Goal: Feedback & Contribution: Submit feedback/report problem

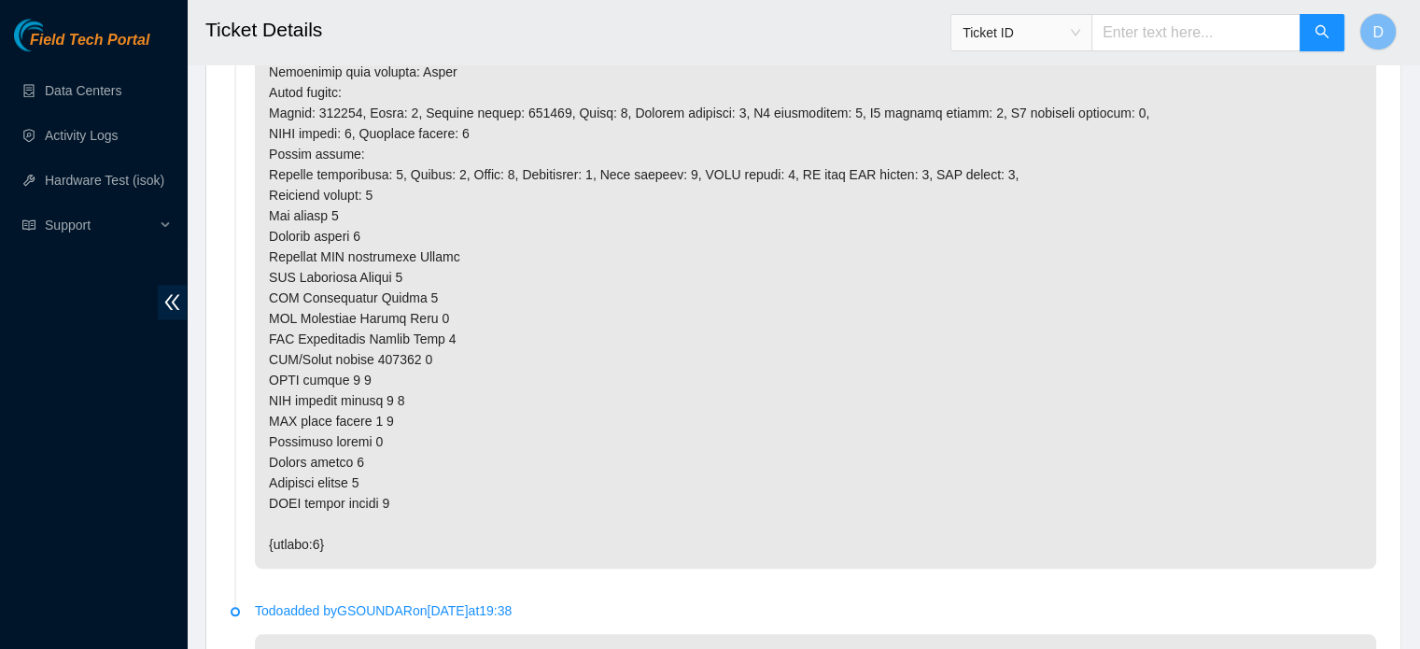
scroll to position [2106, 0]
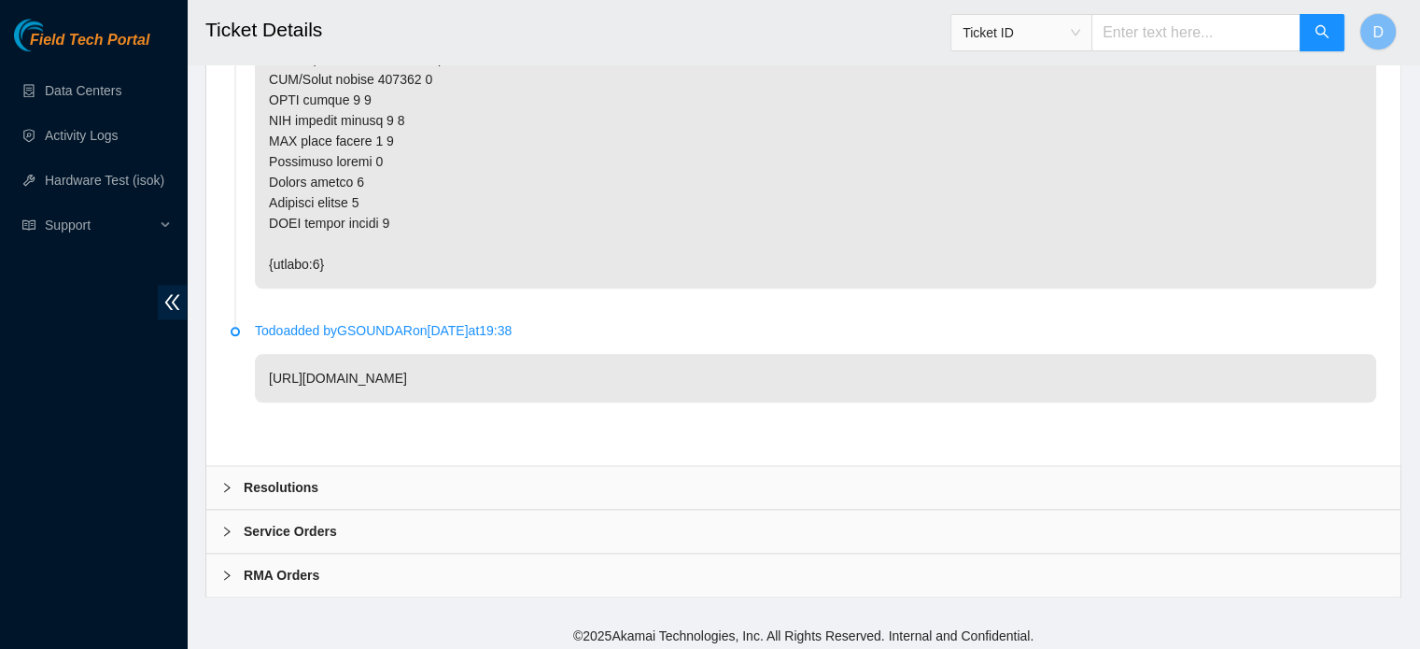
click at [356, 491] on div "Resolutions" at bounding box center [803, 487] width 1194 height 43
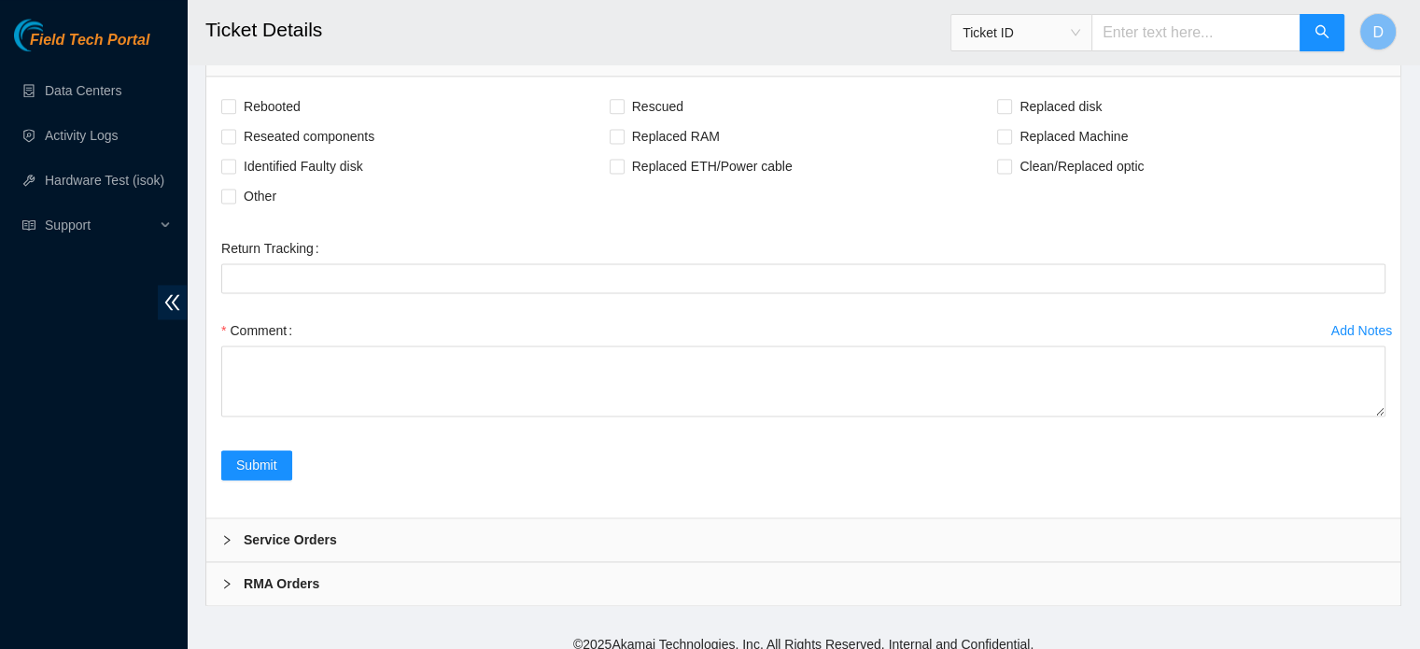
scroll to position [2547, 0]
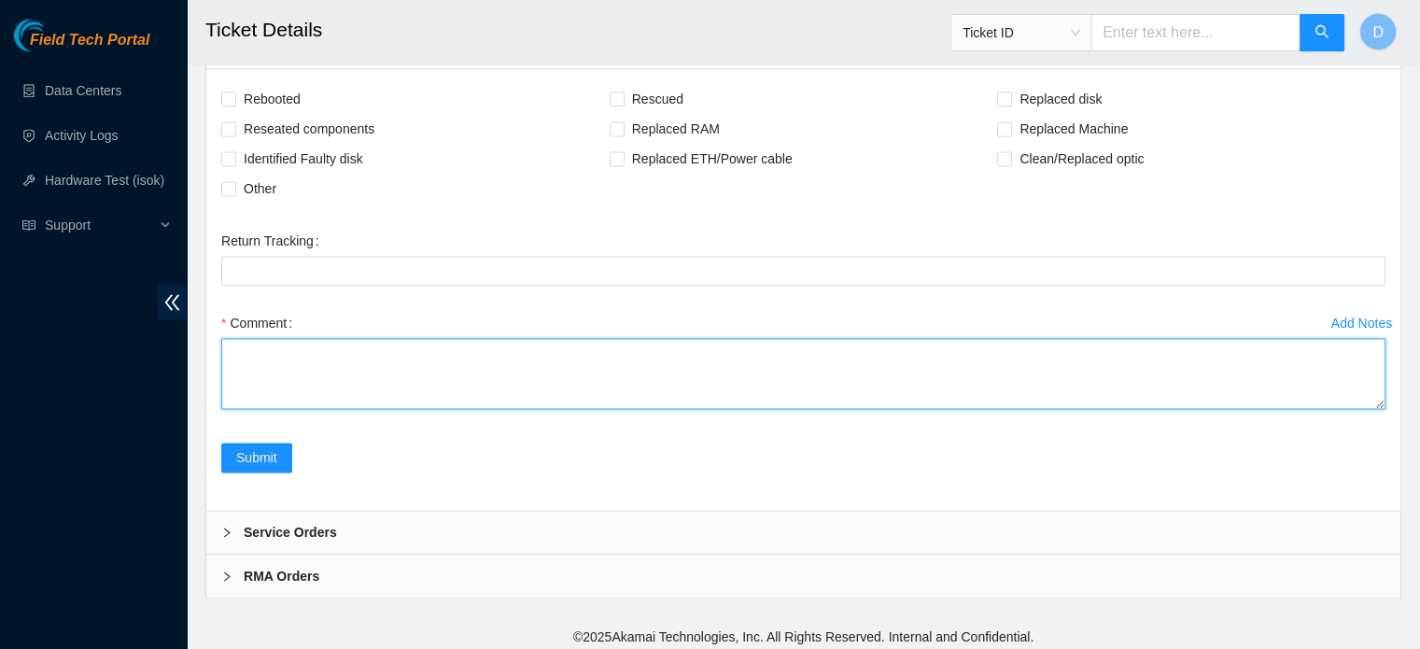
click at [359, 381] on textarea "Comment" at bounding box center [803, 373] width 1164 height 71
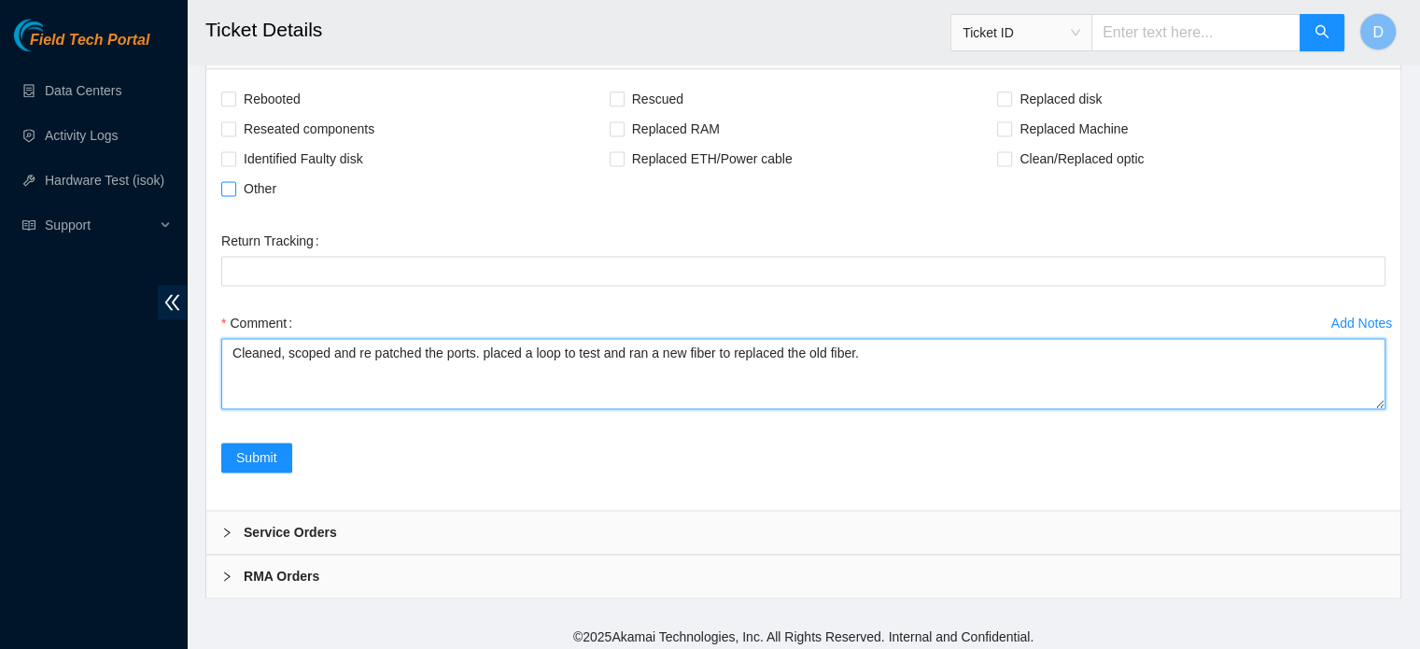
type textarea "Cleaned, scoped and re patched the ports. placed a loop to test and ran a new f…"
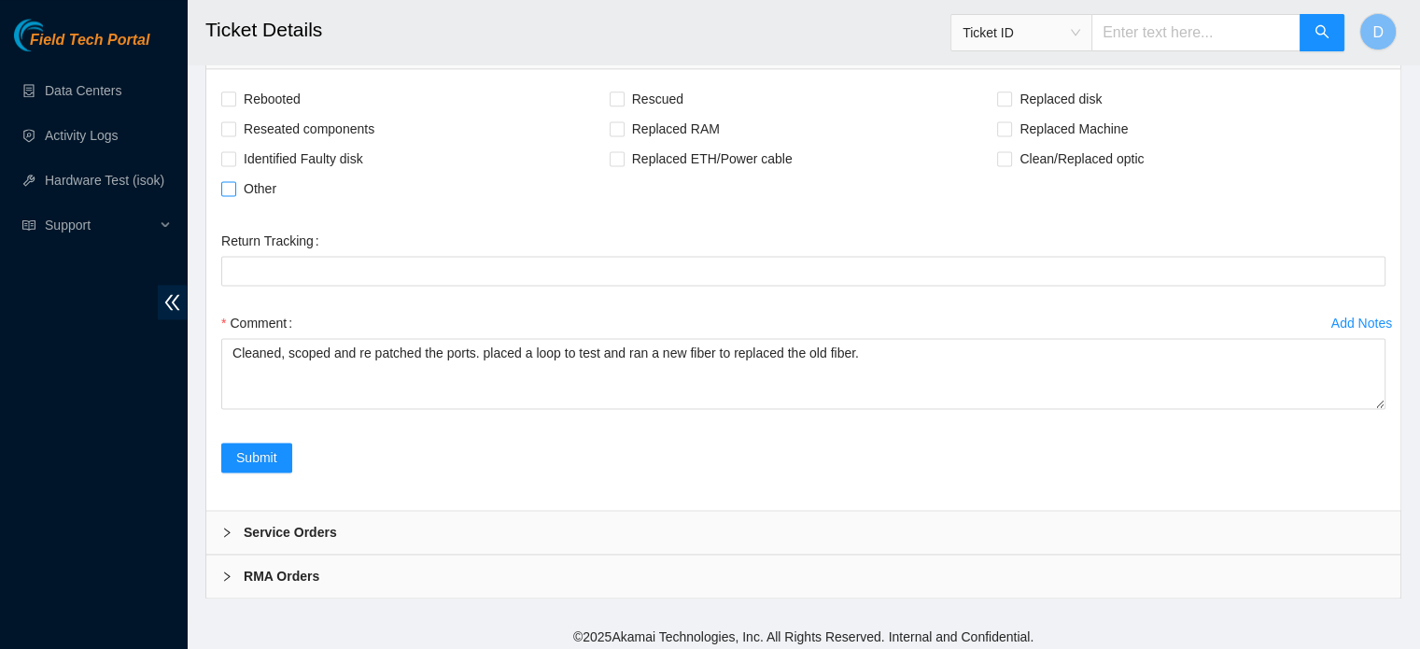
click at [276, 184] on span "Other" at bounding box center [260, 189] width 48 height 30
click at [234, 184] on input "Other" at bounding box center [227, 187] width 13 height 13
checkbox input "true"
click at [258, 447] on span "Submit" at bounding box center [256, 457] width 41 height 21
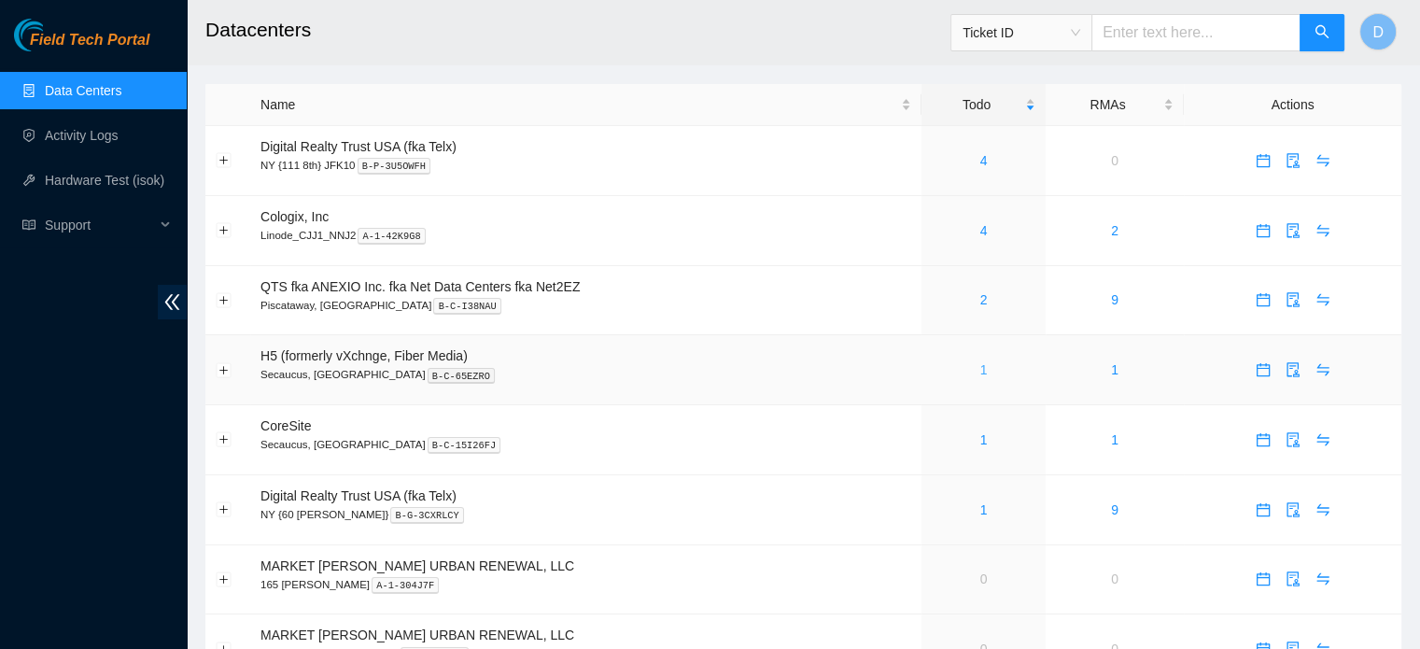
click at [980, 373] on link "1" at bounding box center [983, 369] width 7 height 15
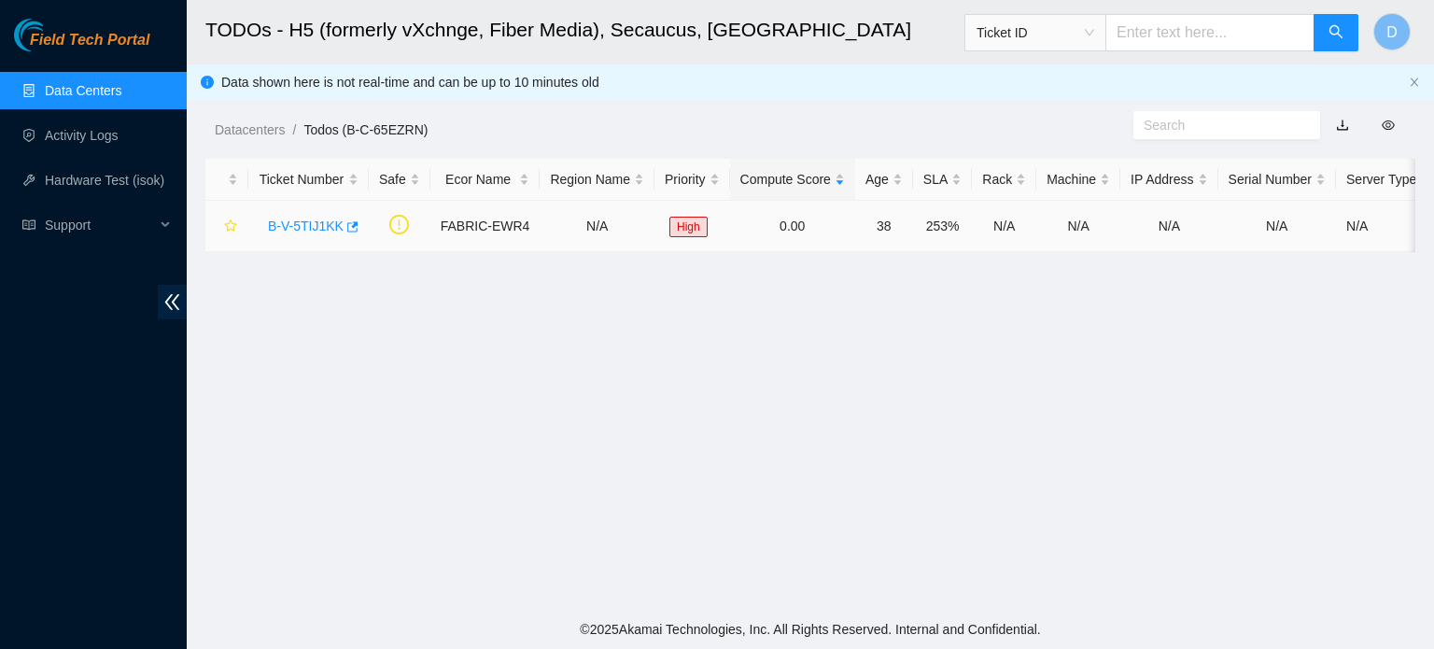
click at [352, 224] on div "B-V-5TIJ1KK" at bounding box center [309, 226] width 100 height 30
click at [347, 223] on icon "button" at bounding box center [352, 226] width 11 height 10
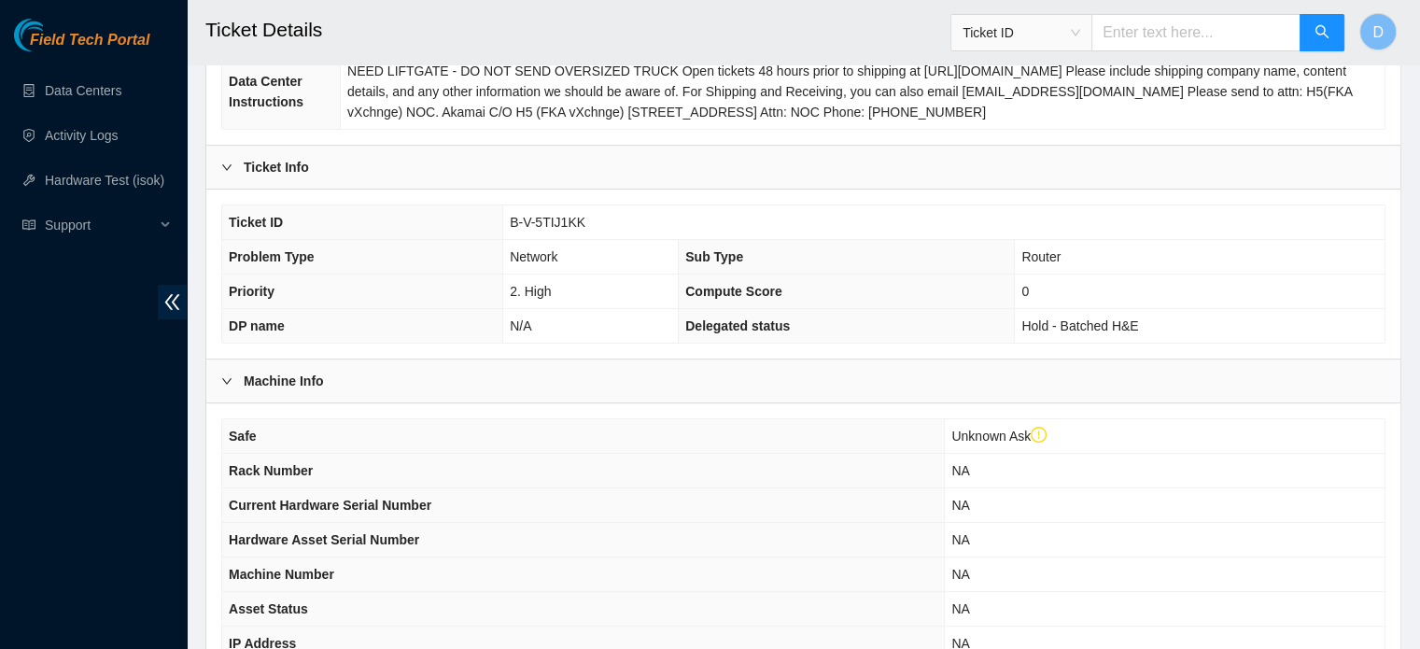
scroll to position [627, 0]
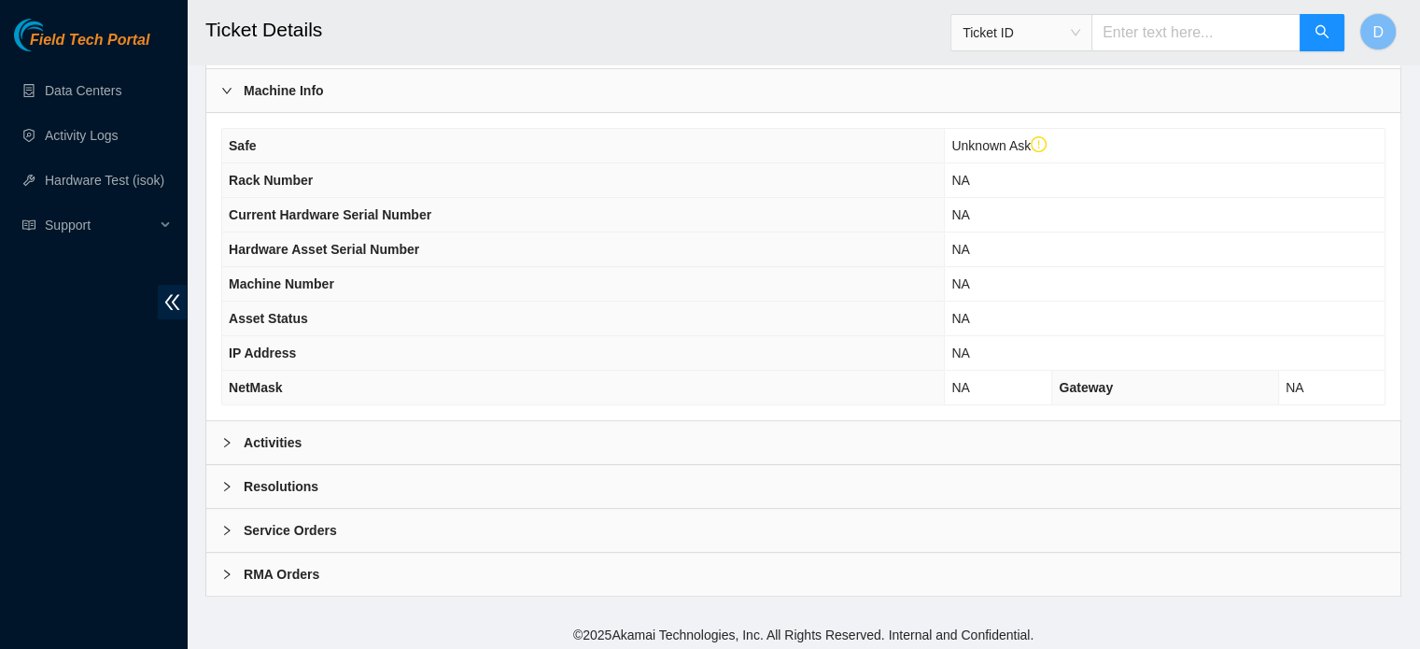
click at [347, 471] on div "Resolutions" at bounding box center [803, 486] width 1194 height 43
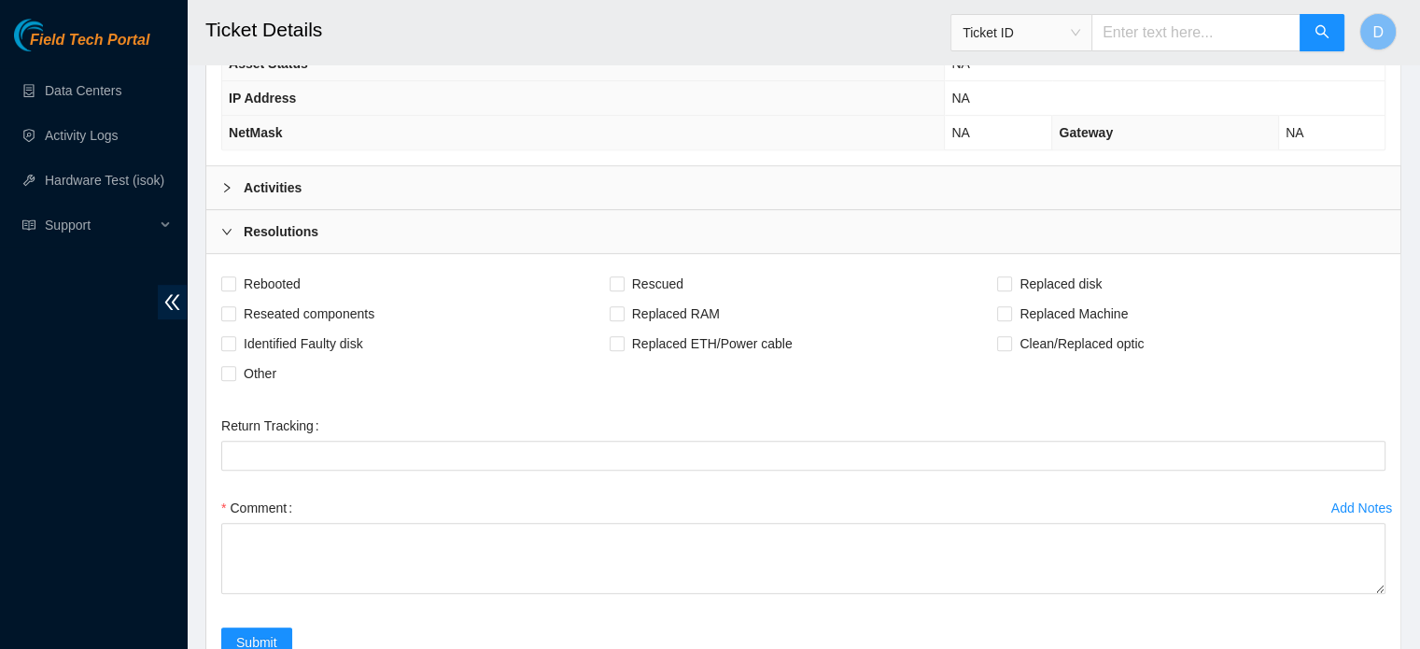
scroll to position [1068, 0]
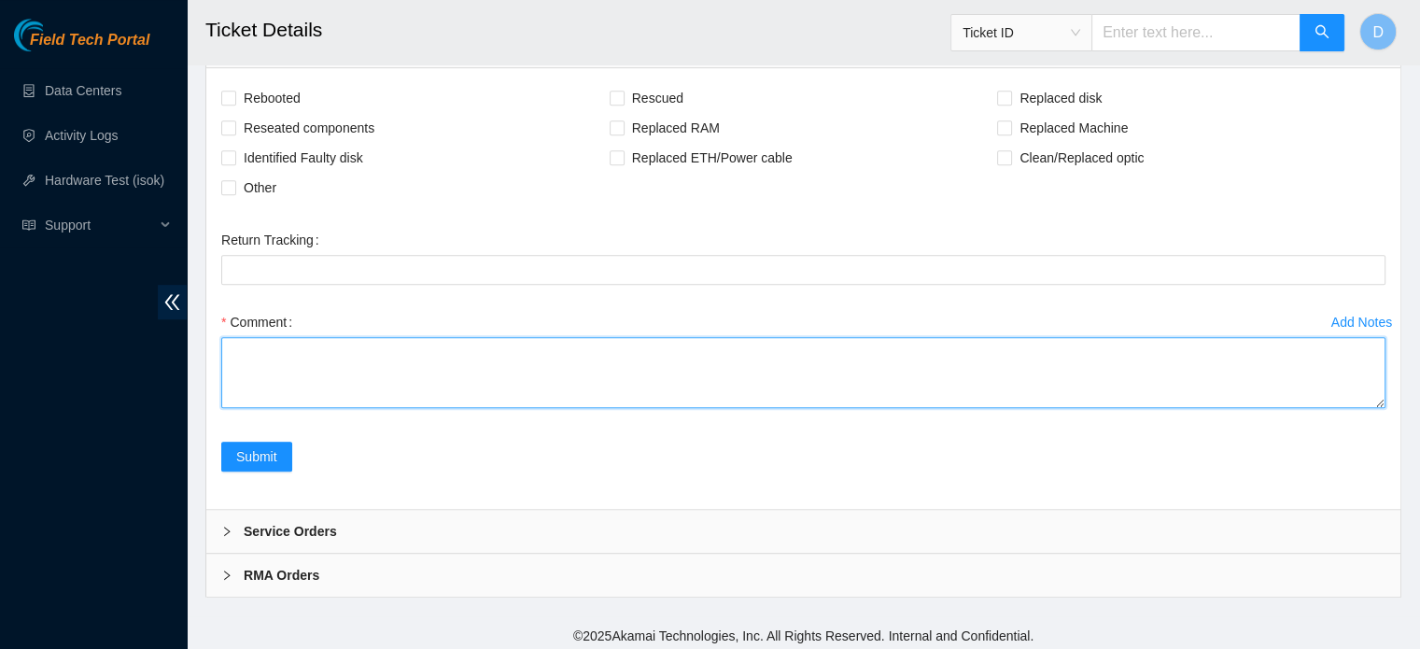
click at [333, 373] on textarea "Comment" at bounding box center [803, 372] width 1164 height 71
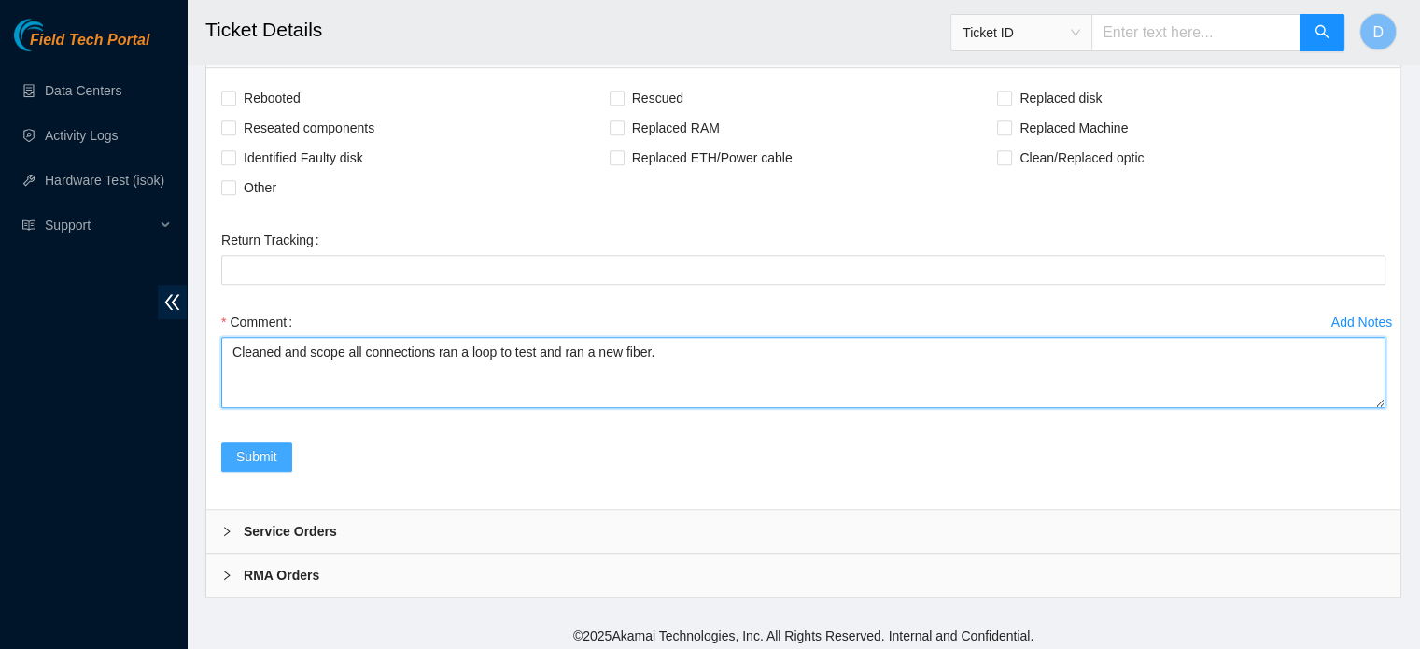
type textarea "Cleaned and scope all connections ran a loop to test and ran a new fiber."
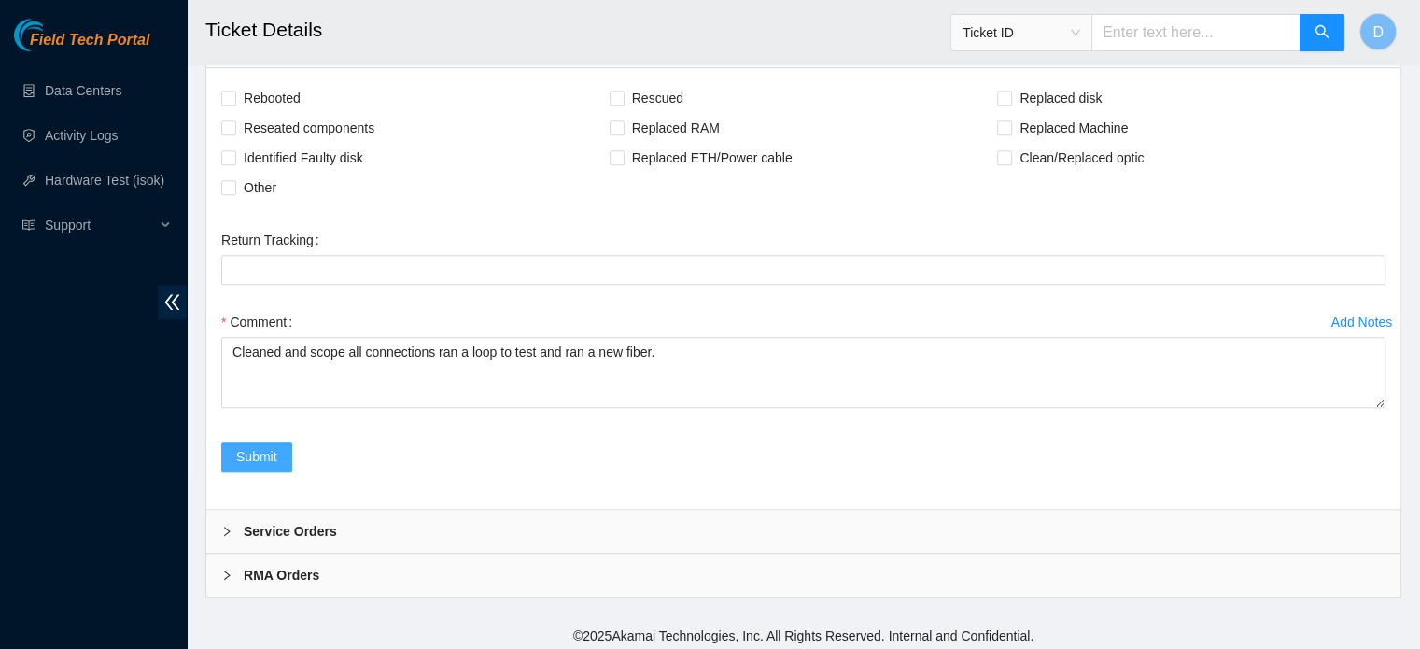
click at [243, 451] on span "Submit" at bounding box center [256, 456] width 41 height 21
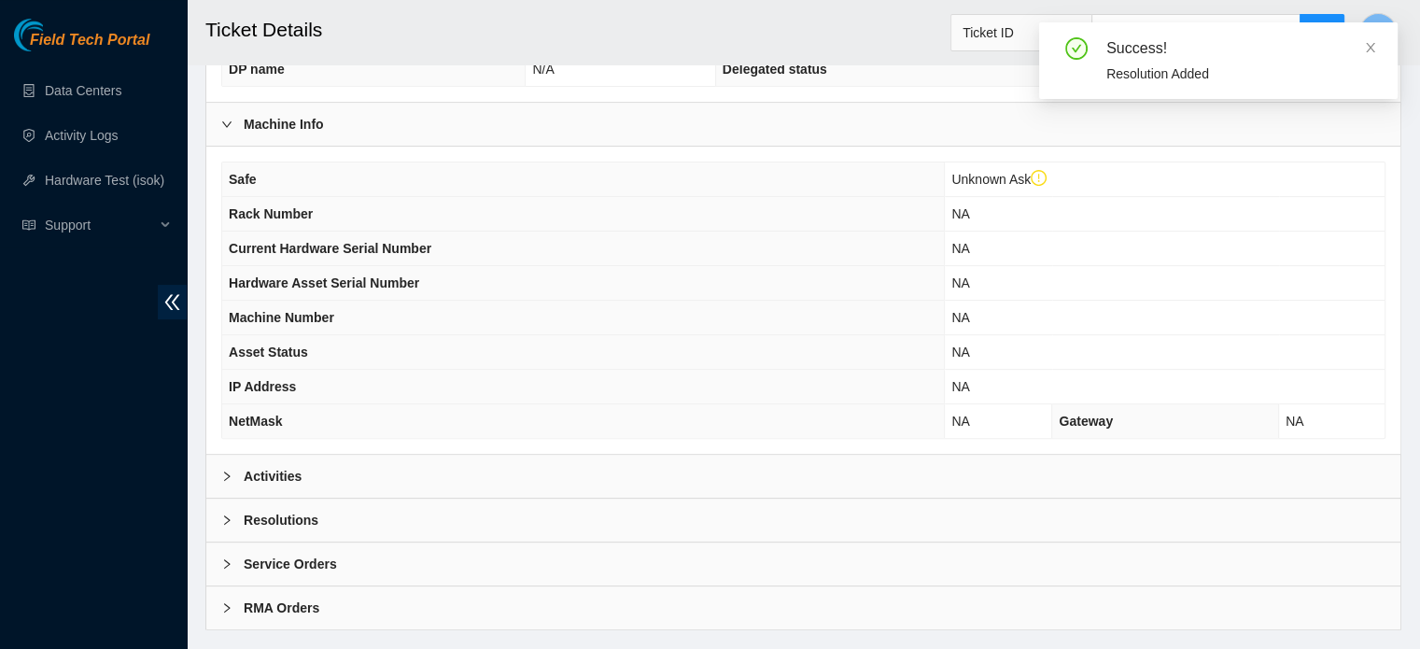
scroll to position [627, 0]
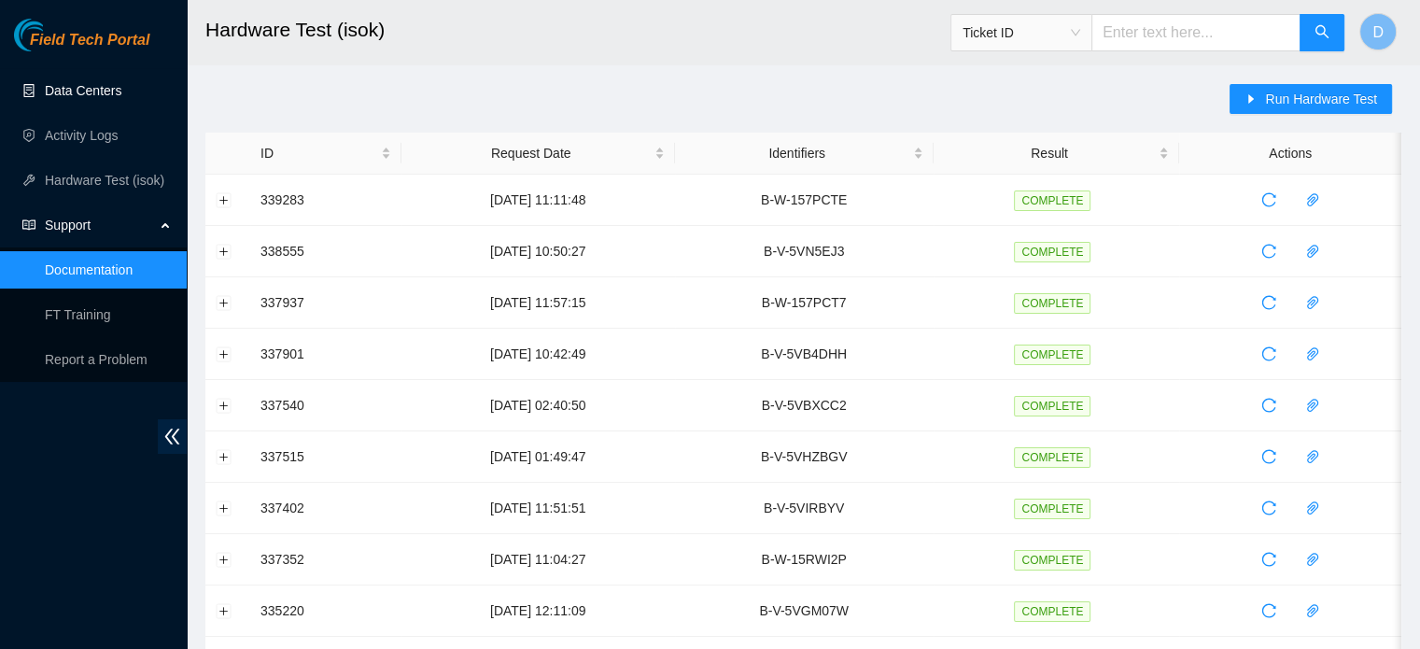
click at [87, 83] on link "Data Centers" at bounding box center [83, 90] width 77 height 15
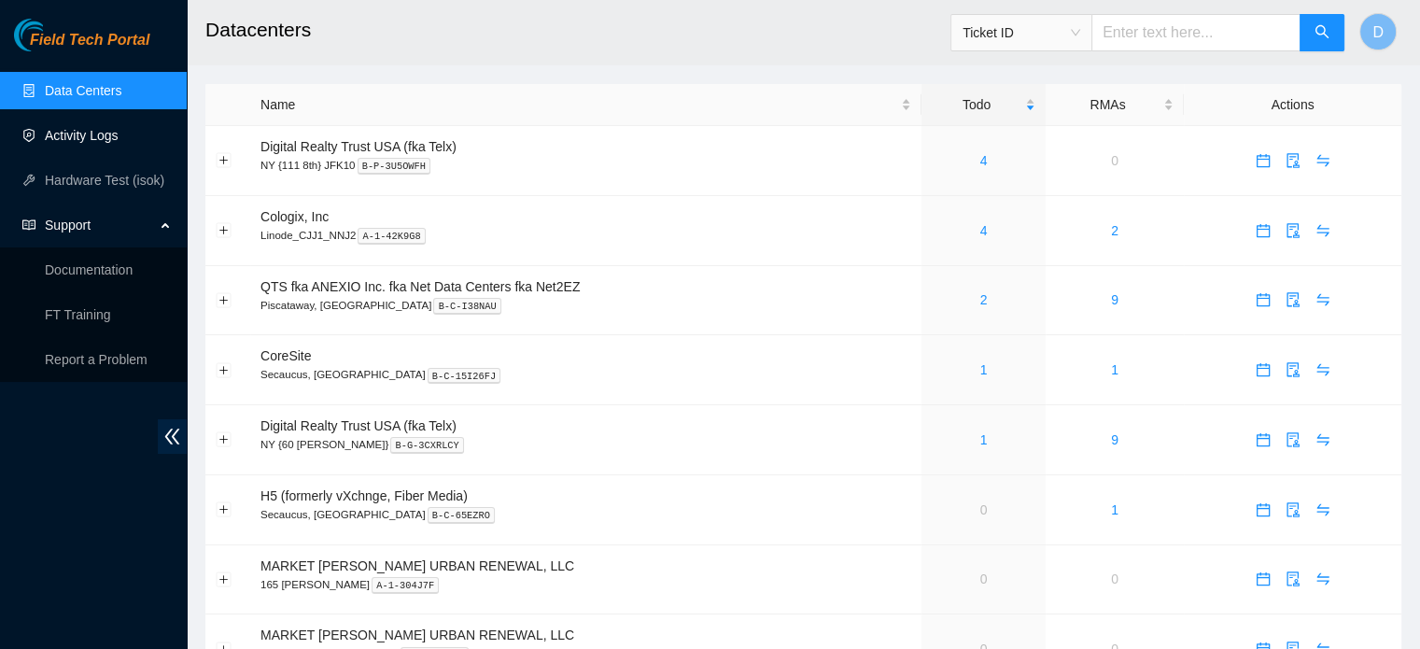
click at [97, 139] on link "Activity Logs" at bounding box center [82, 135] width 74 height 15
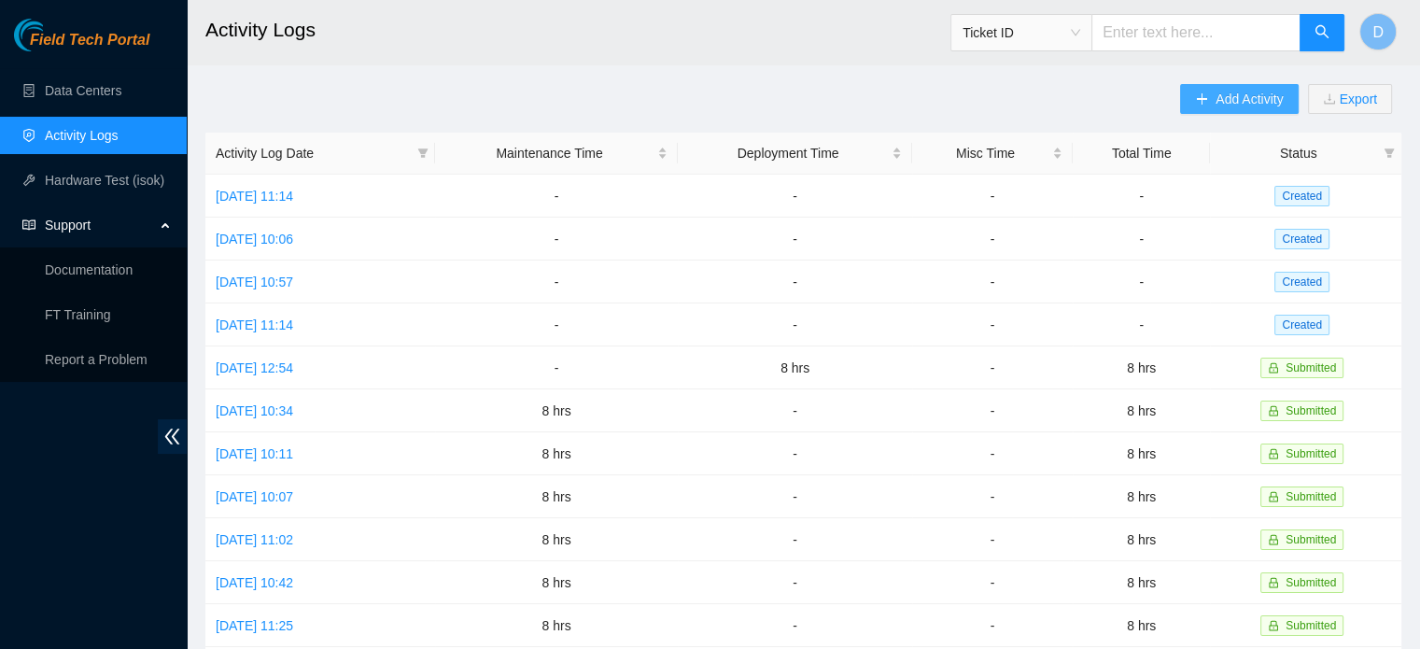
click at [1225, 91] on span "Add Activity" at bounding box center [1249, 99] width 67 height 21
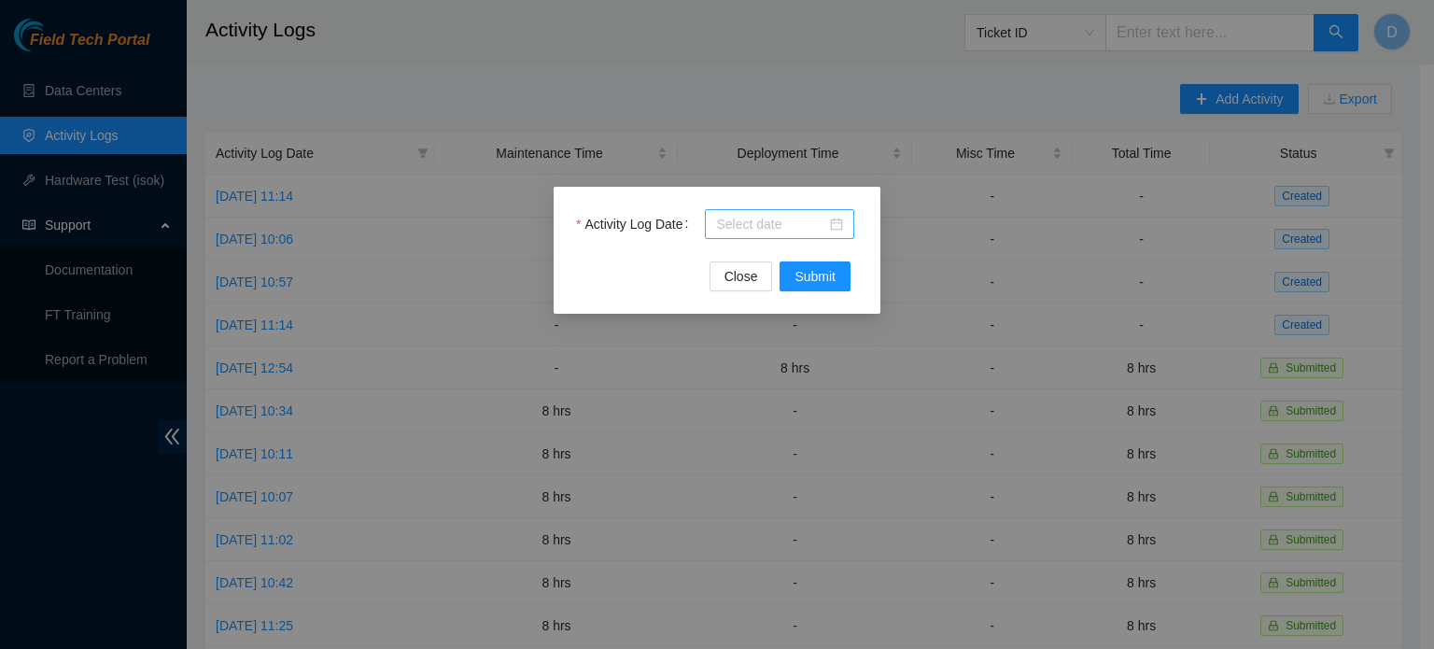
click at [844, 219] on div at bounding box center [779, 224] width 149 height 30
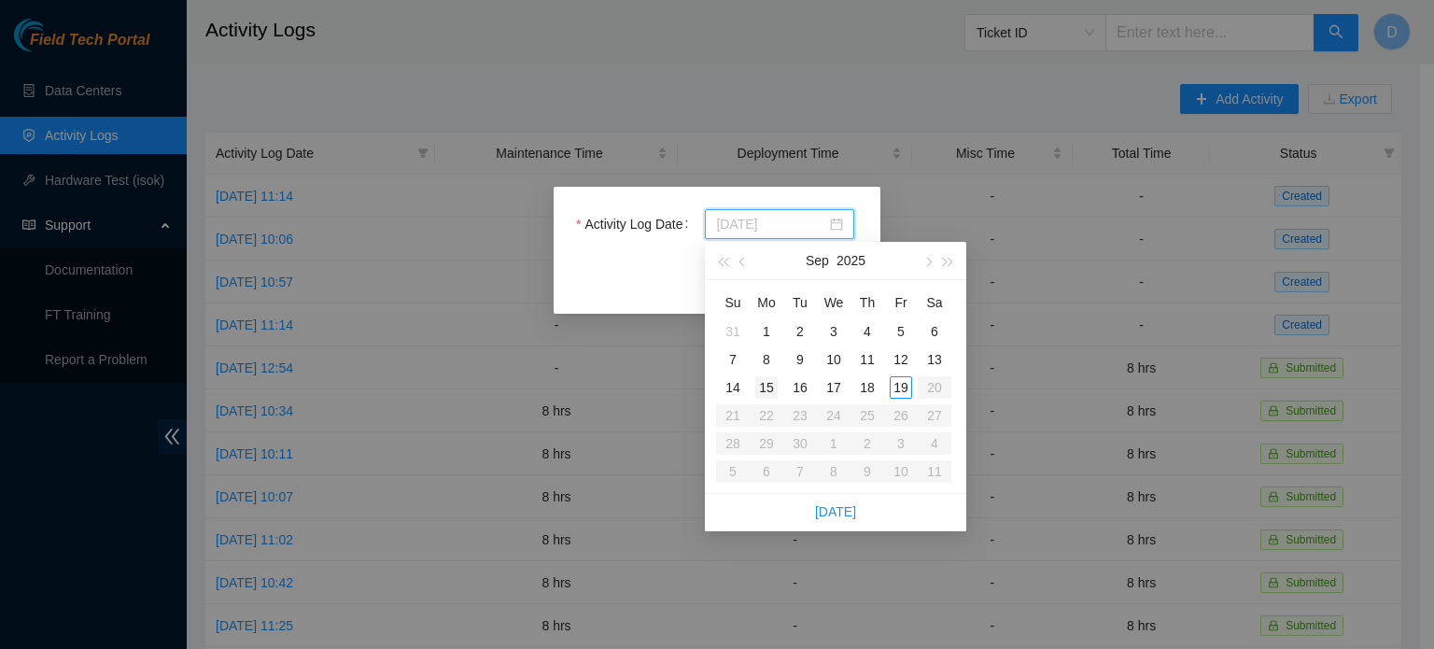
type input "[DATE]"
click at [767, 383] on div "15" at bounding box center [766, 387] width 22 height 22
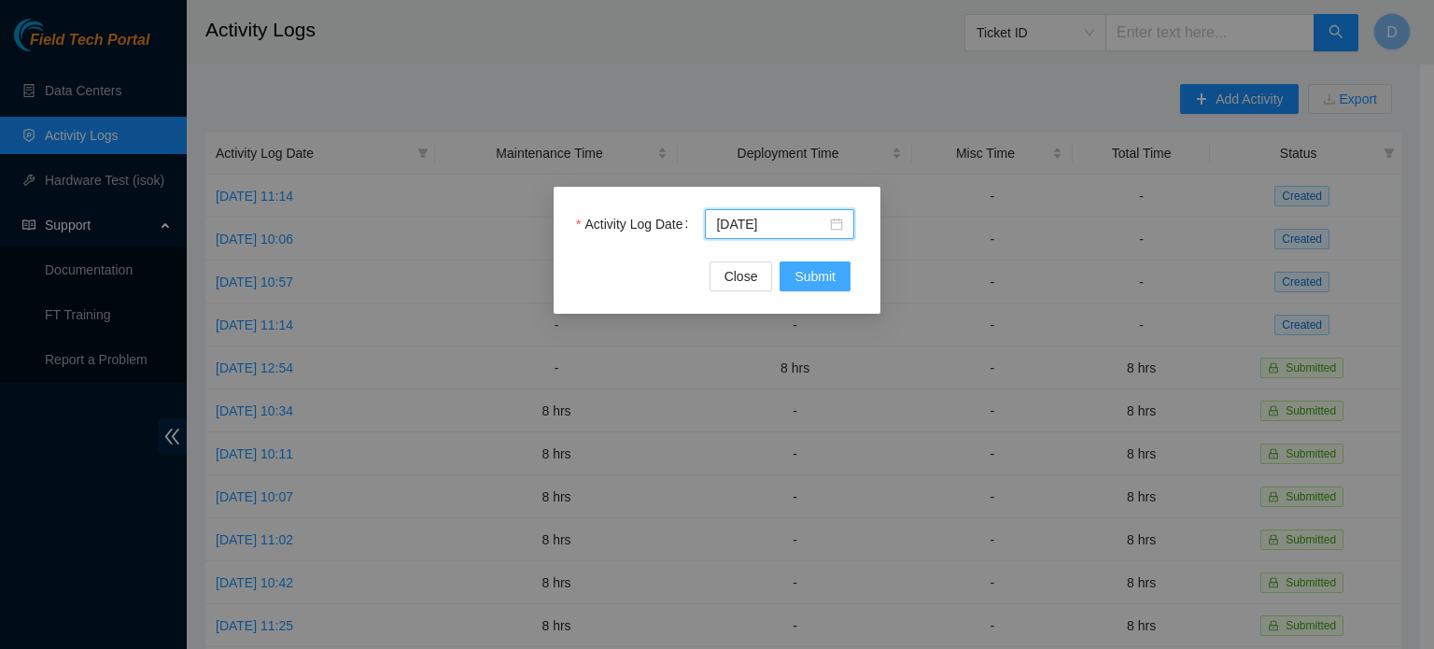
click at [816, 277] on span "Submit" at bounding box center [815, 276] width 41 height 21
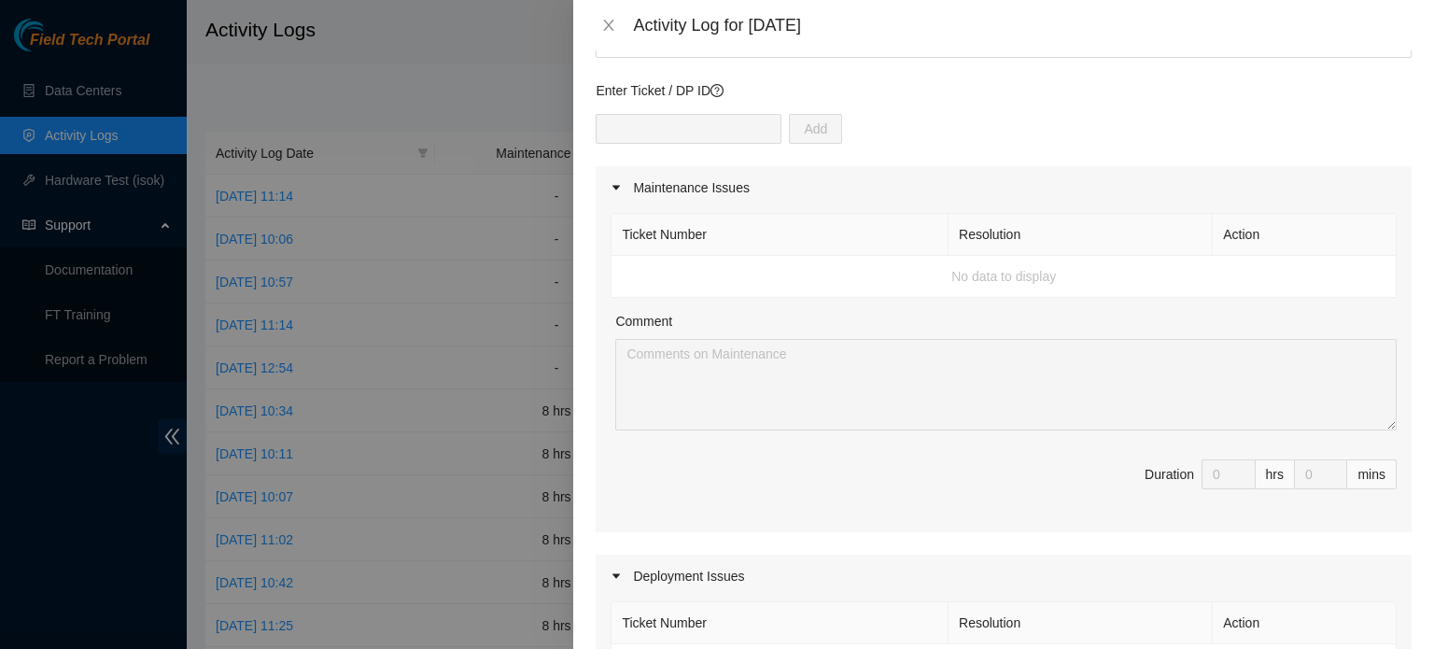
scroll to position [93, 0]
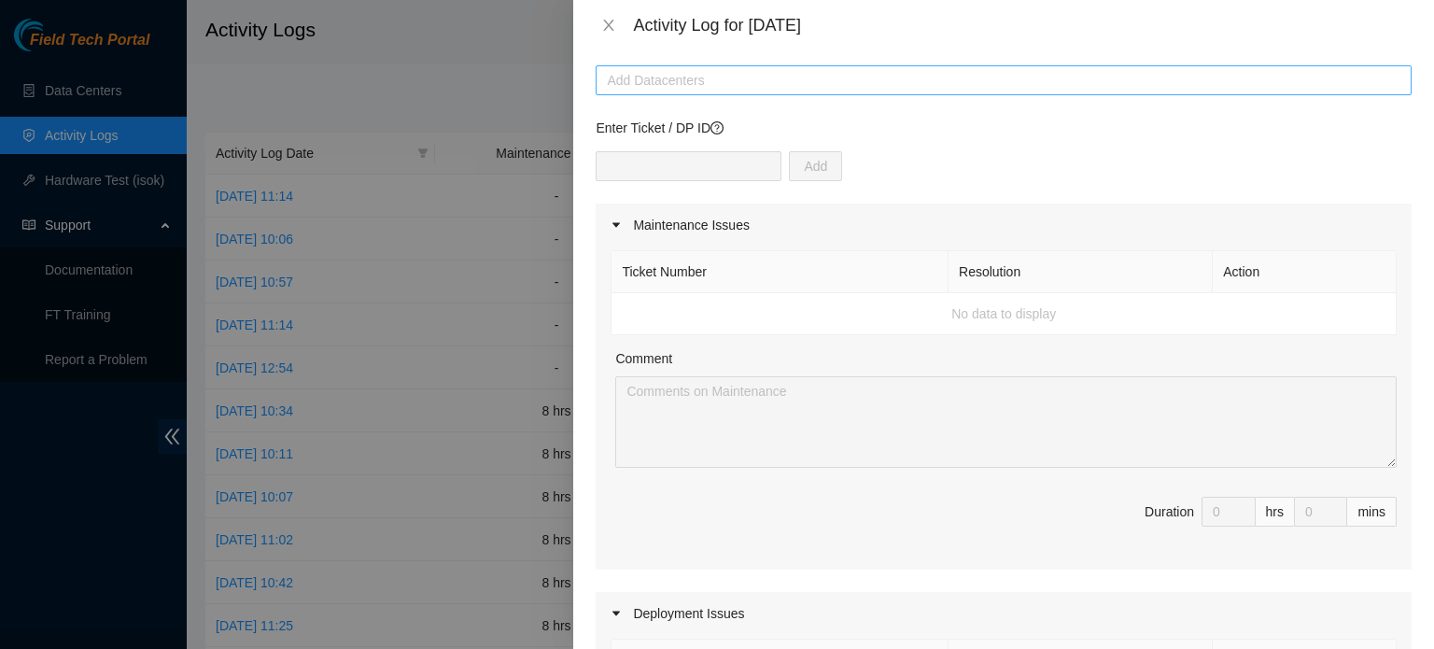
click at [669, 73] on div at bounding box center [1003, 80] width 807 height 22
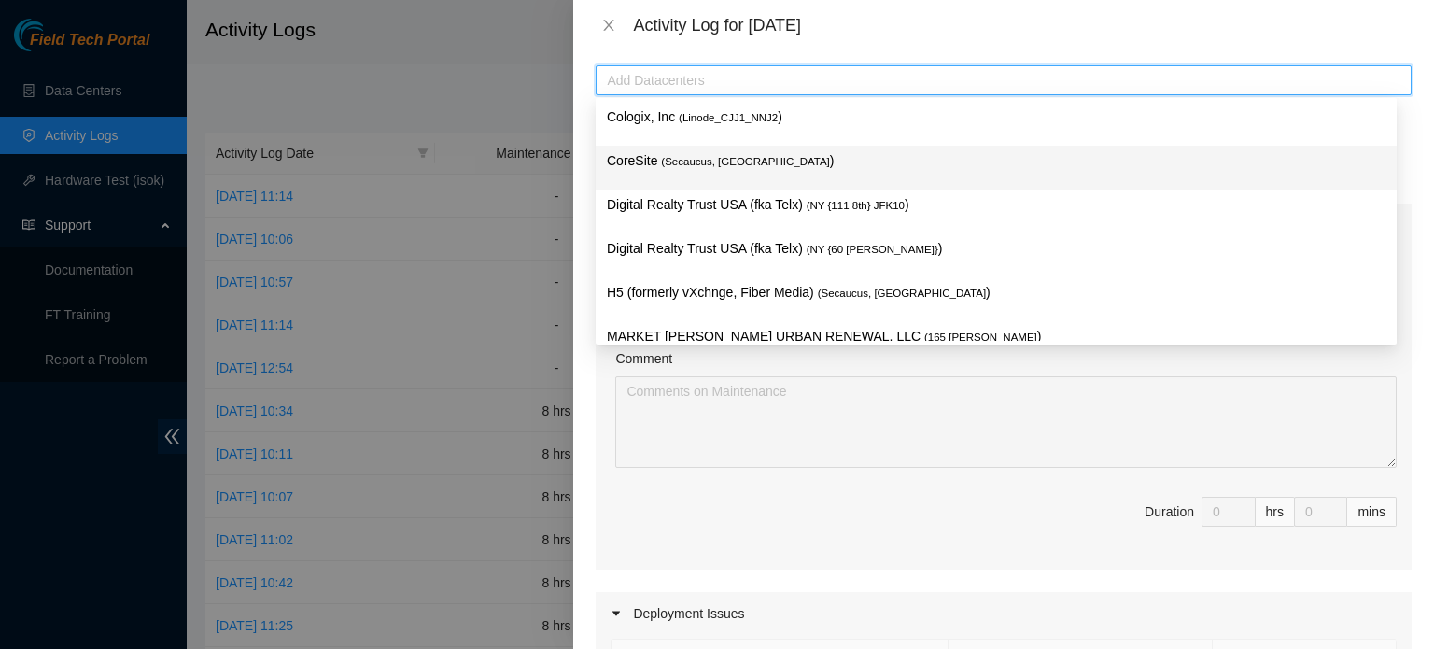
click at [720, 163] on span "( Secaucus, [GEOGRAPHIC_DATA]" at bounding box center [745, 161] width 168 height 11
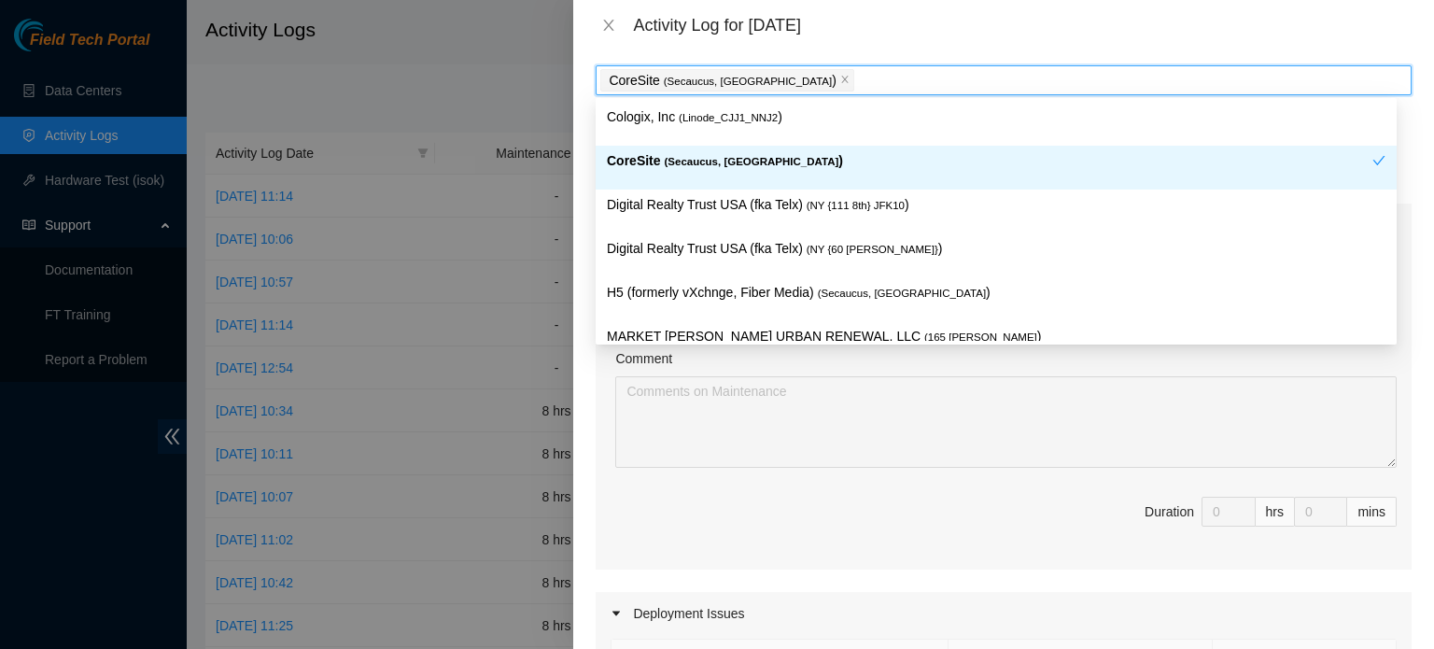
click at [762, 173] on div "CoreSite ( Secaucus, [GEOGRAPHIC_DATA] )" at bounding box center [990, 167] width 766 height 35
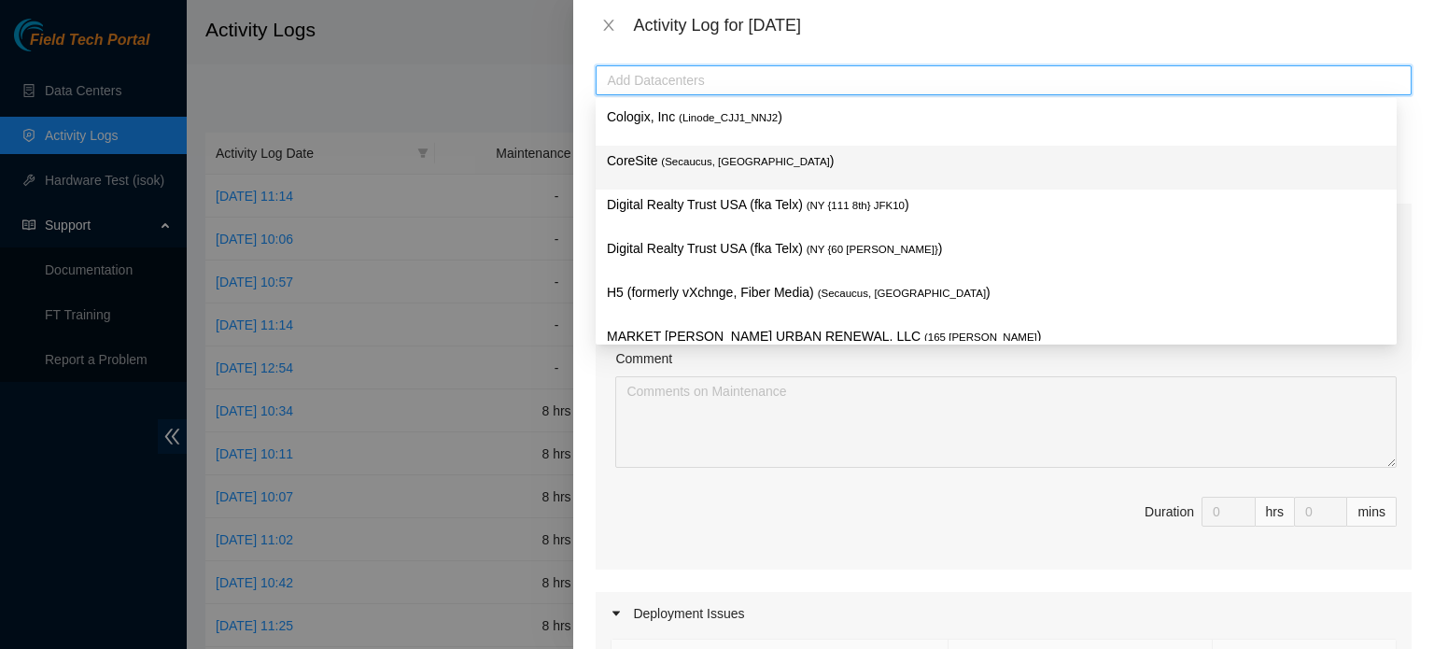
click at [781, 165] on p "CoreSite ( Secaucus, [GEOGRAPHIC_DATA] )" at bounding box center [996, 160] width 779 height 21
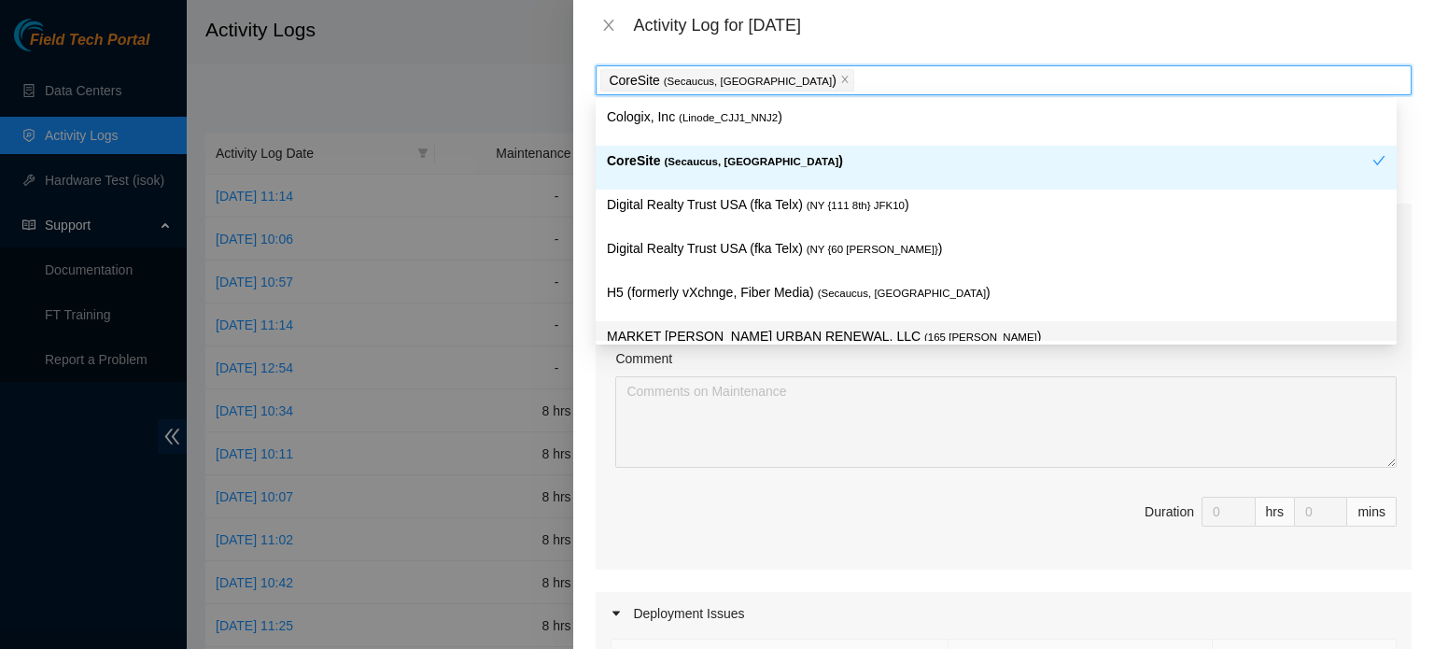
click at [989, 369] on div "Comment" at bounding box center [1005, 362] width 781 height 28
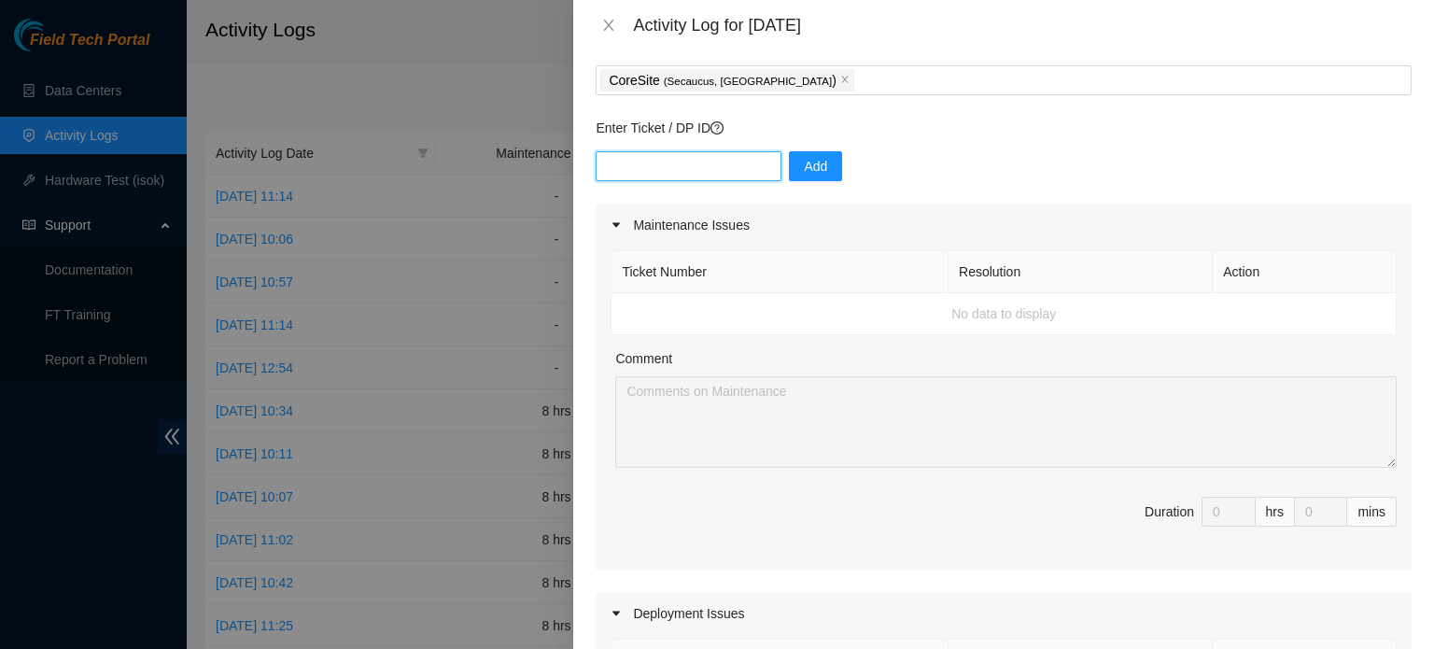
click at [676, 180] on div "Add" at bounding box center [1004, 177] width 816 height 52
paste input "DP79750"
type input "DP79750"
click at [814, 173] on button "Add" at bounding box center [815, 166] width 53 height 30
click at [669, 172] on input "text" at bounding box center [689, 166] width 186 height 30
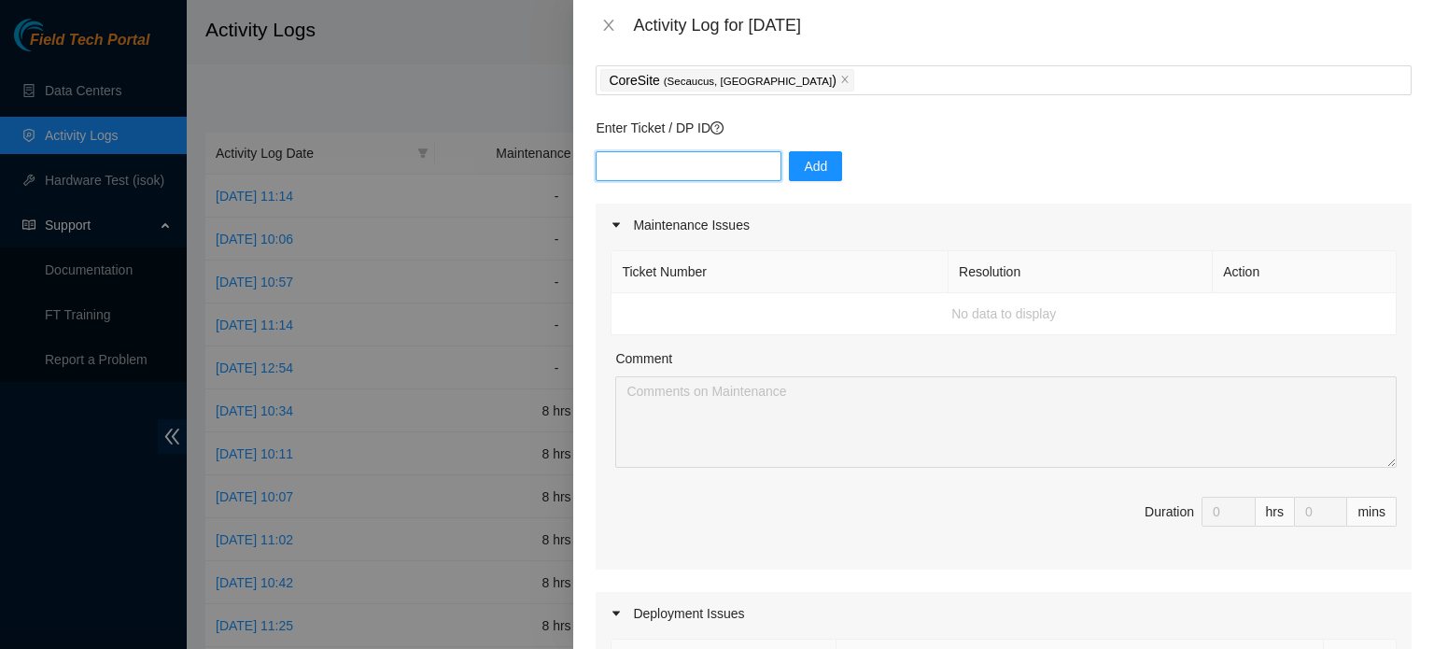
paste input "DP80585"
type input "DP80585"
click at [789, 162] on button "Add" at bounding box center [815, 166] width 53 height 30
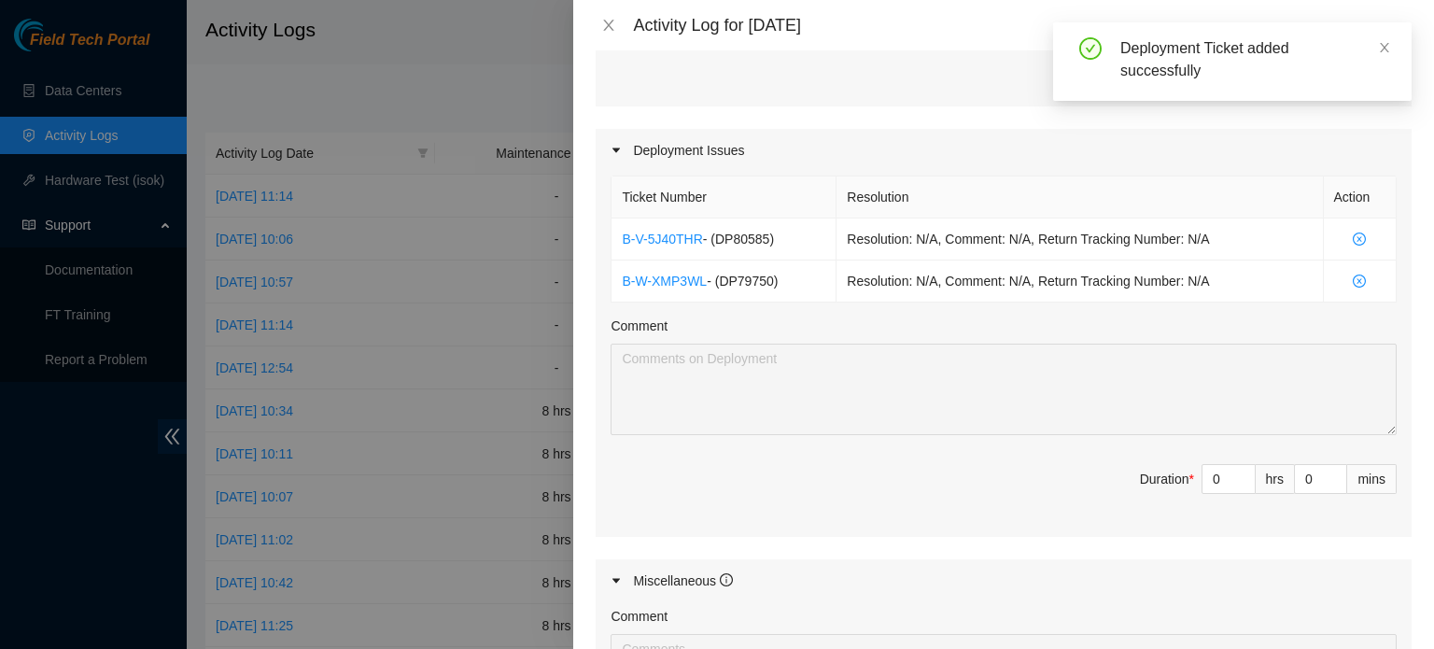
scroll to position [560, 0]
drag, startPoint x: 1198, startPoint y: 471, endPoint x: 1217, endPoint y: 466, distance: 20.4
click at [1222, 469] on div "0" at bounding box center [1229, 475] width 54 height 30
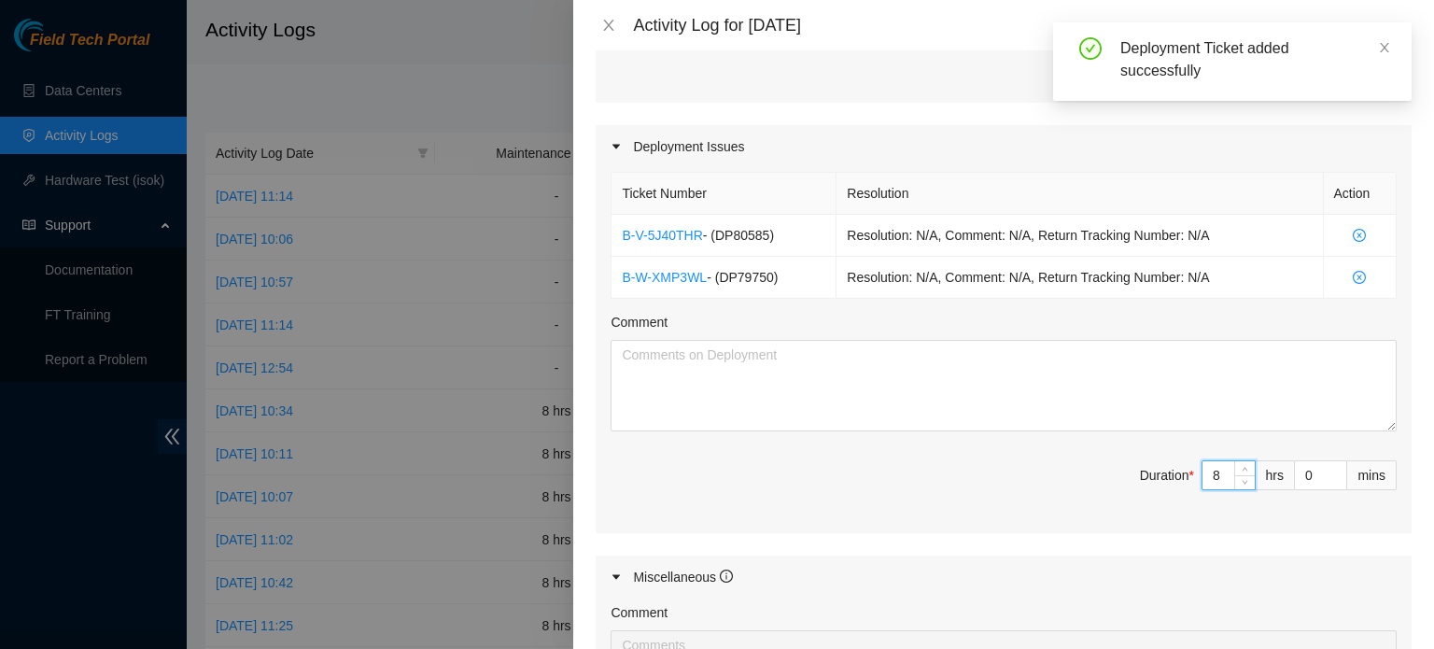
type input "8"
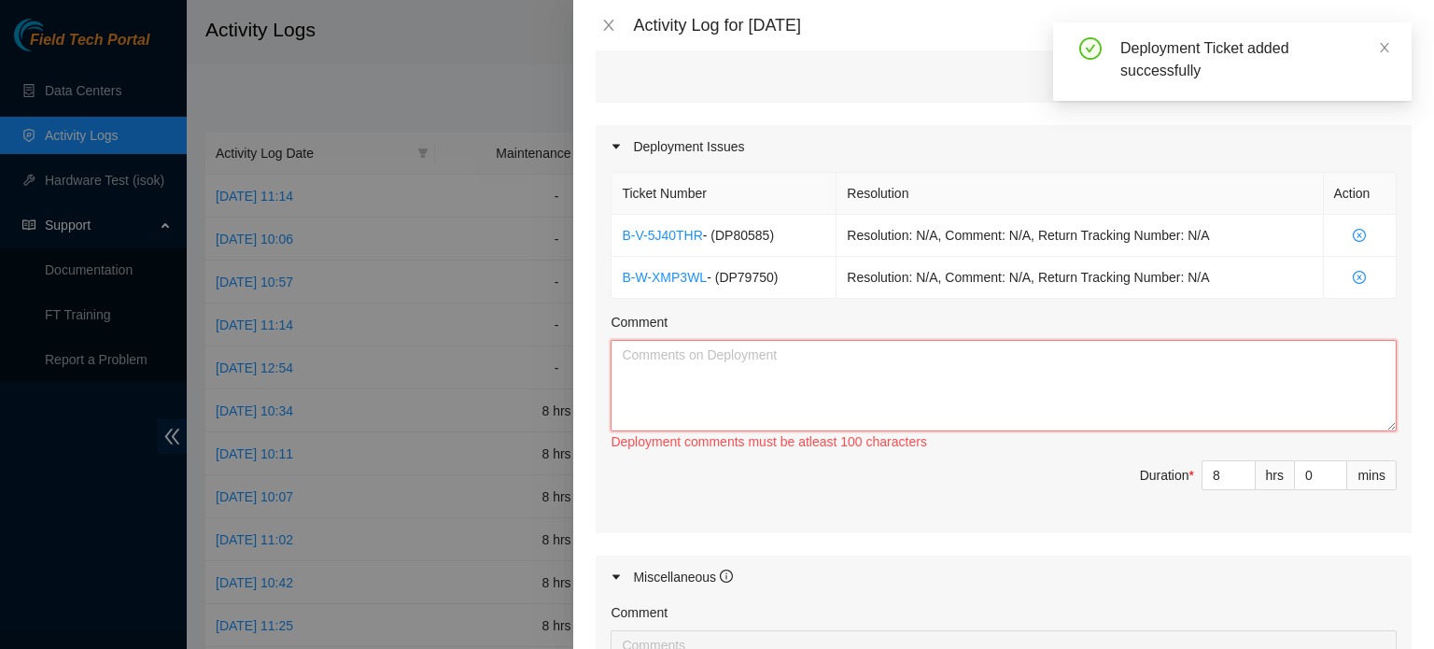
click at [915, 366] on textarea "Comment" at bounding box center [1004, 385] width 786 height 91
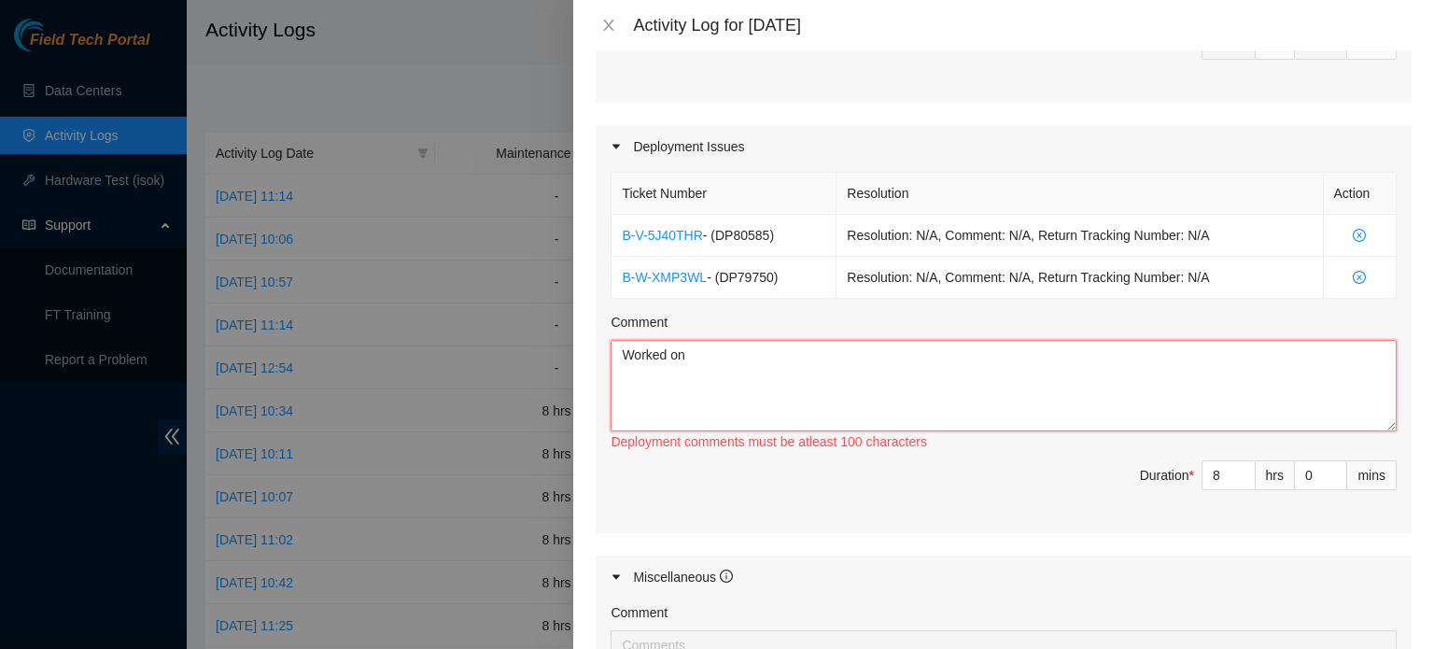
paste textarea "DP80585"
paste textarea "DP79750"
click at [881, 376] on textarea "Worked on DP80585 and DP79750" at bounding box center [1004, 385] width 786 height 91
drag, startPoint x: 852, startPoint y: 346, endPoint x: 840, endPoint y: 384, distance: 39.3
click at [835, 393] on textarea "Worked on DP80585 and DP79750 unracking" at bounding box center [1004, 385] width 786 height 91
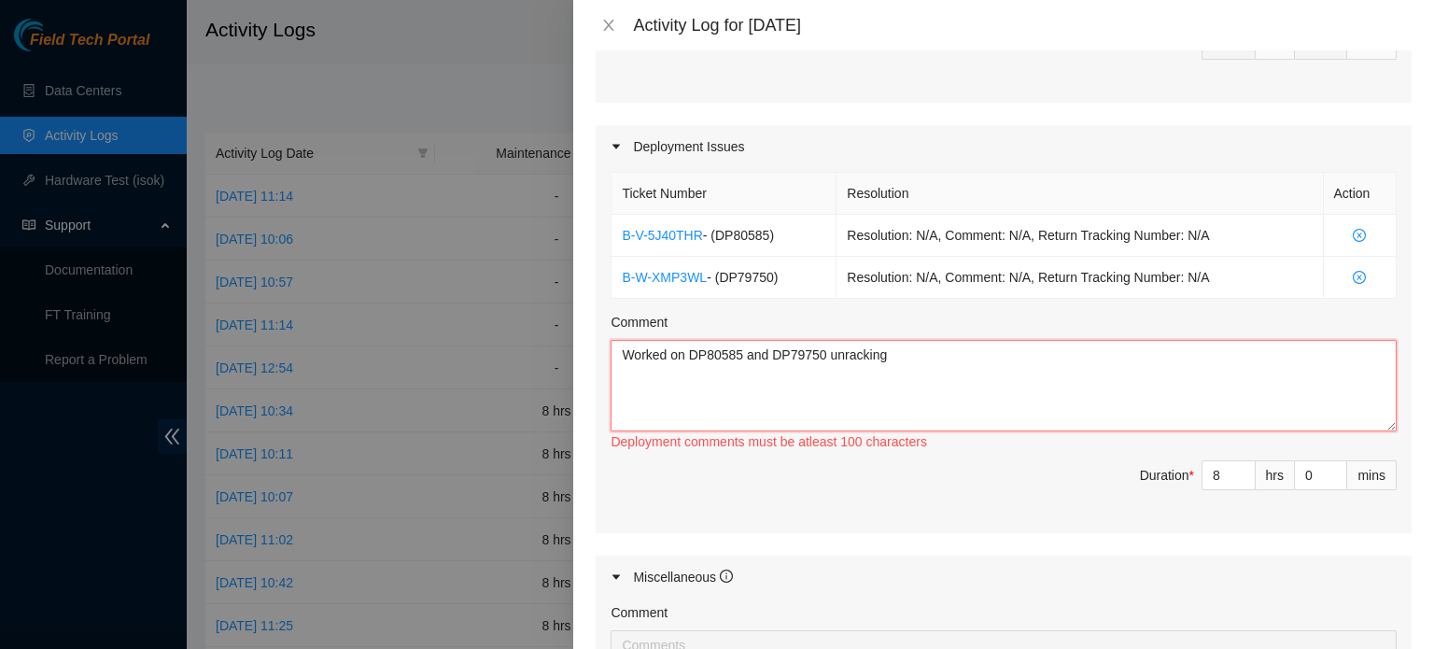
click at [839, 354] on textarea "Worked on DP80585 and DP79750 unracking" at bounding box center [1004, 385] width 786 height 91
click at [919, 363] on textarea "Worked on DP80585 and DP79750 un racking" at bounding box center [1004, 385] width 786 height 91
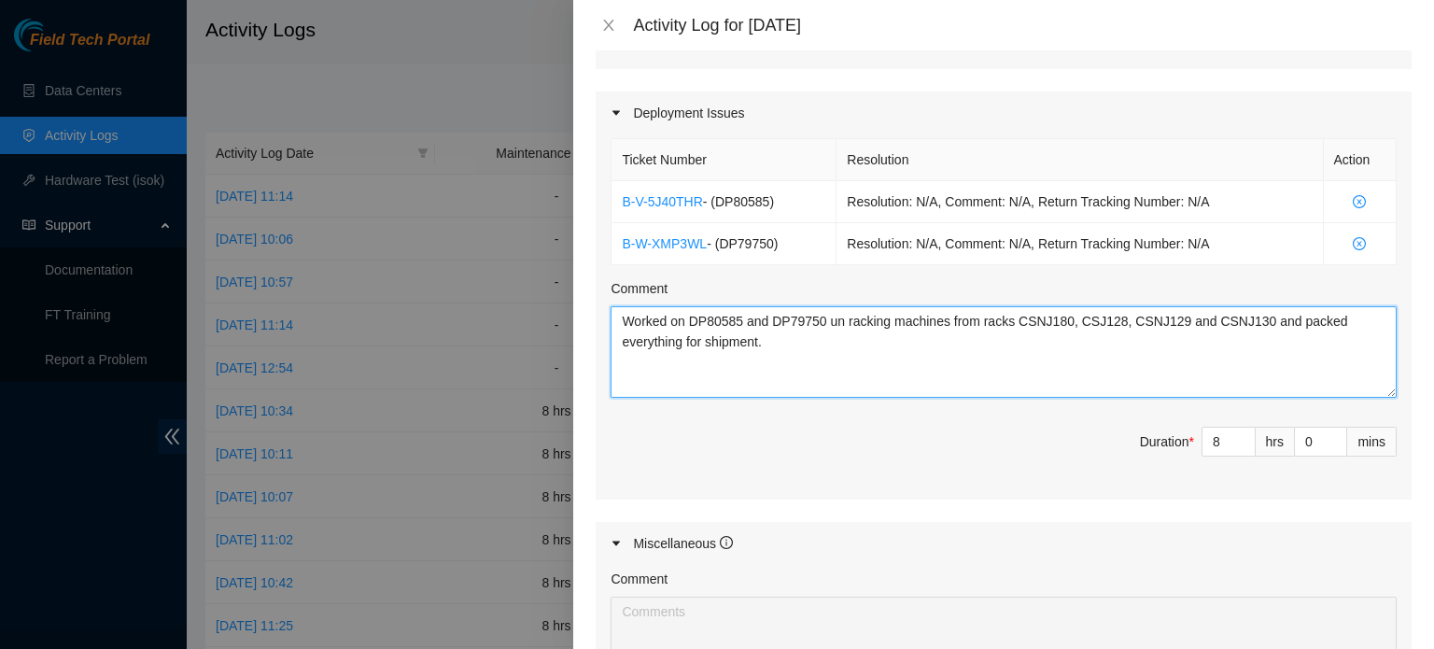
scroll to position [926, 0]
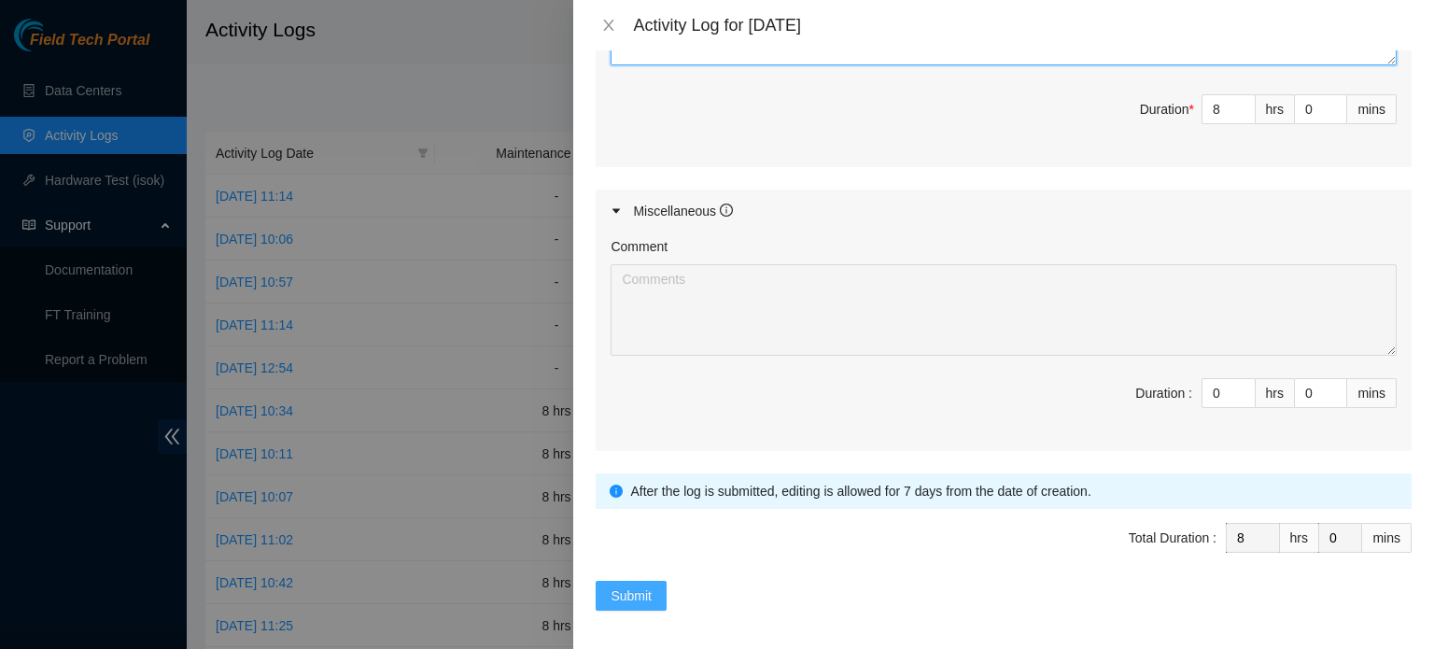
type textarea "Worked on DP80585 and DP79750 un racking machines from racks CSNJ180, CSJ128, C…"
click at [620, 590] on span "Submit" at bounding box center [631, 595] width 41 height 21
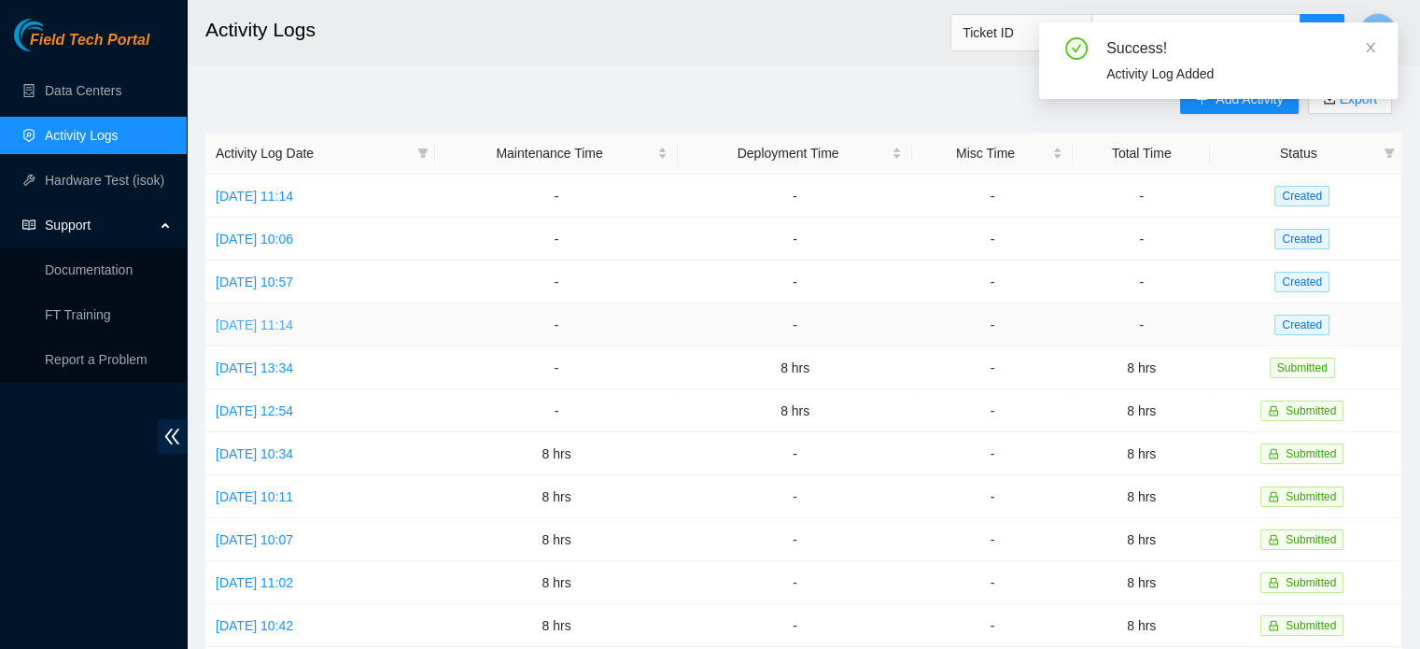
click at [293, 326] on link "[DATE] 11:14" at bounding box center [254, 324] width 77 height 15
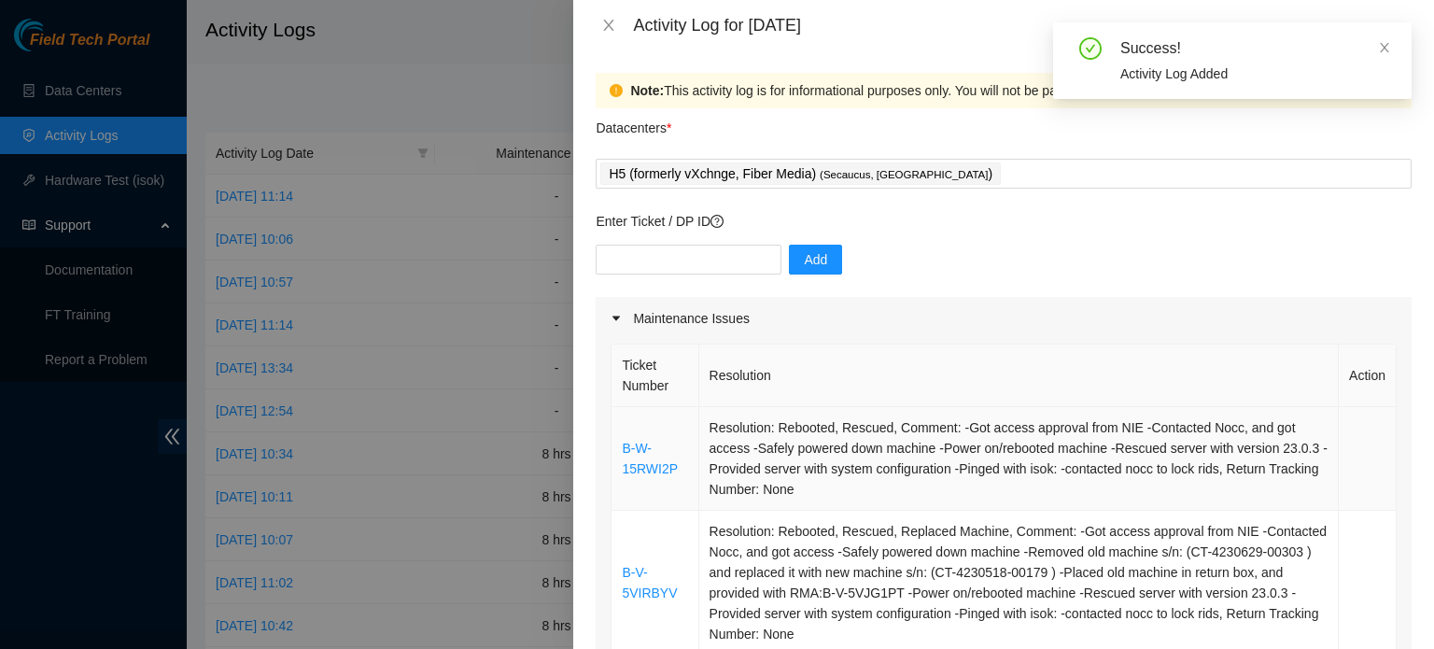
scroll to position [280, 0]
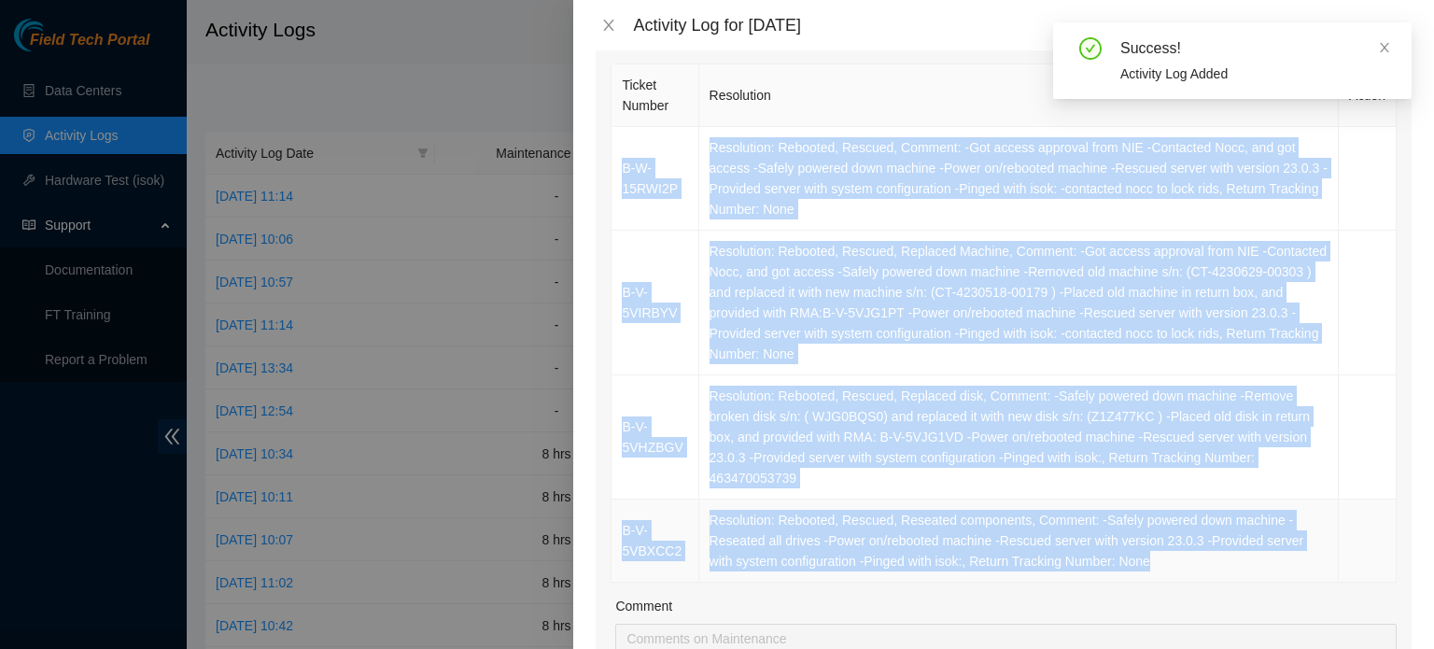
drag, startPoint x: 616, startPoint y: 156, endPoint x: 1157, endPoint y: 548, distance: 667.8
click at [1162, 552] on tbody "B-W-15RWI2P Resolution: Rebooted, Rescued, Comment: -Got access approval from N…" at bounding box center [1004, 355] width 785 height 456
copy tbody "B-W-15RWI2P Resolution: Rebooted, Rescued, Comment: -Got access approval from N…"
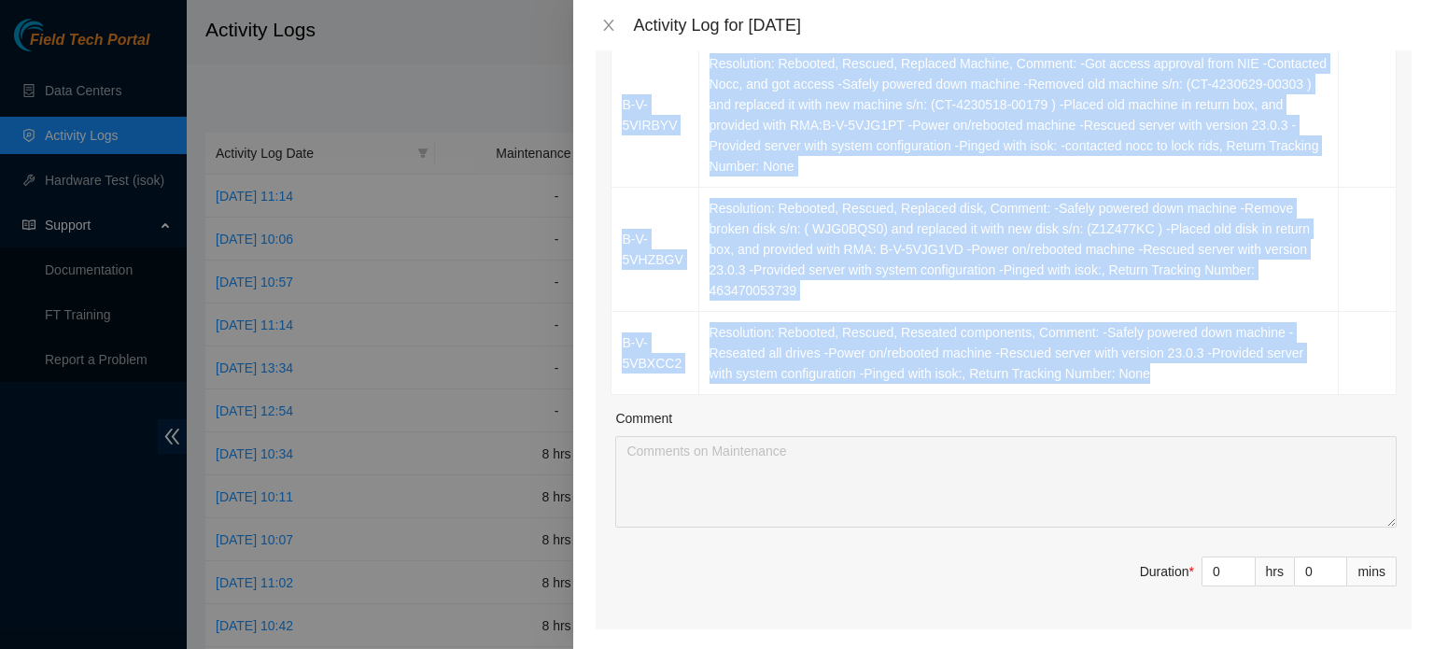
scroll to position [560, 0]
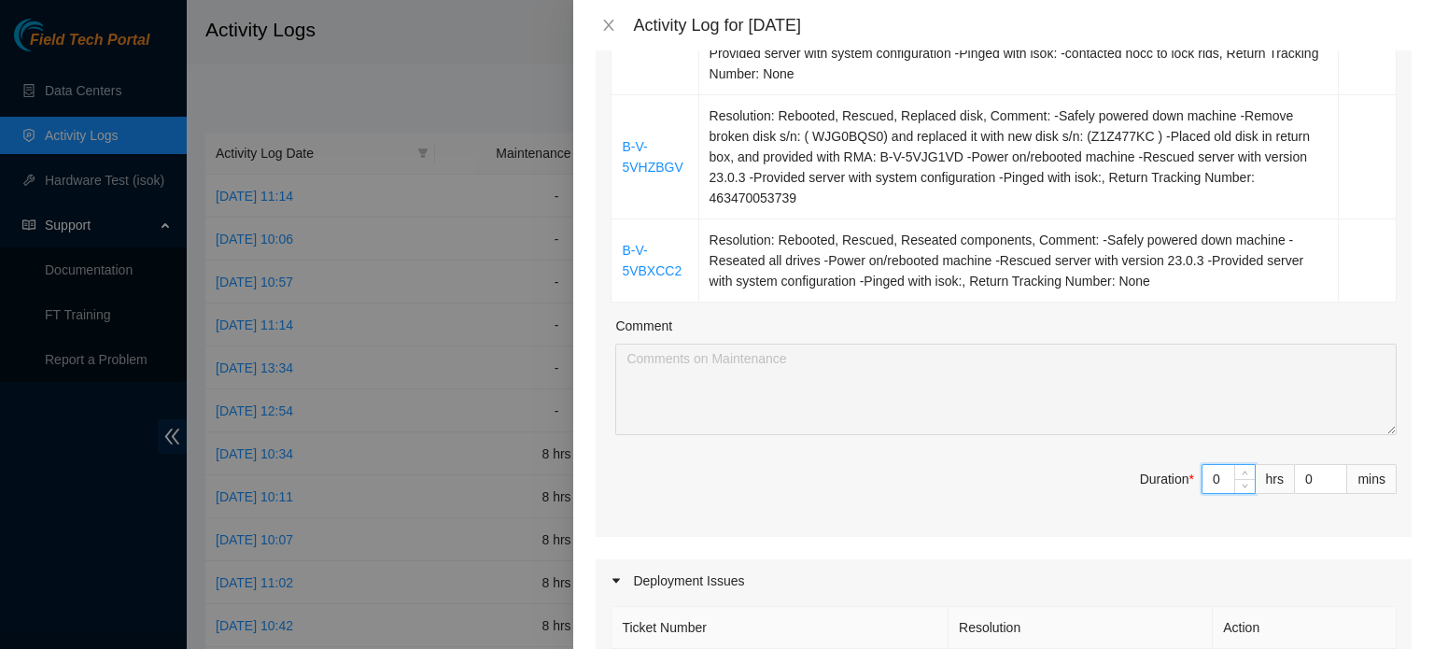
drag, startPoint x: 1214, startPoint y: 478, endPoint x: 1050, endPoint y: 461, distance: 164.2
click at [1094, 470] on span "Duration * 0 hrs 0 mins" at bounding box center [1004, 490] width 786 height 52
type input "8"
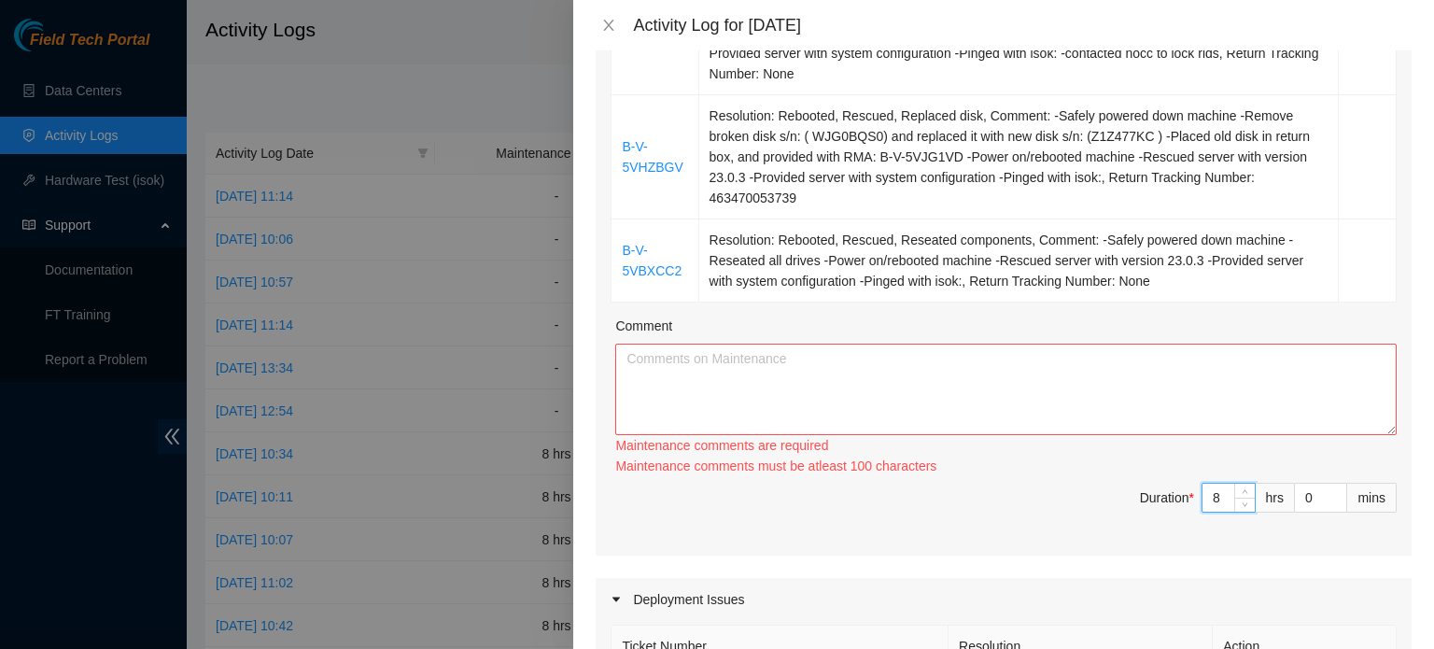
type input "8"
click at [928, 346] on textarea "Comment" at bounding box center [1005, 389] width 781 height 91
paste textarea "B-W-15RWI2P Resolution: Rebooted, Rescued, Comment: -Got access approval from N…"
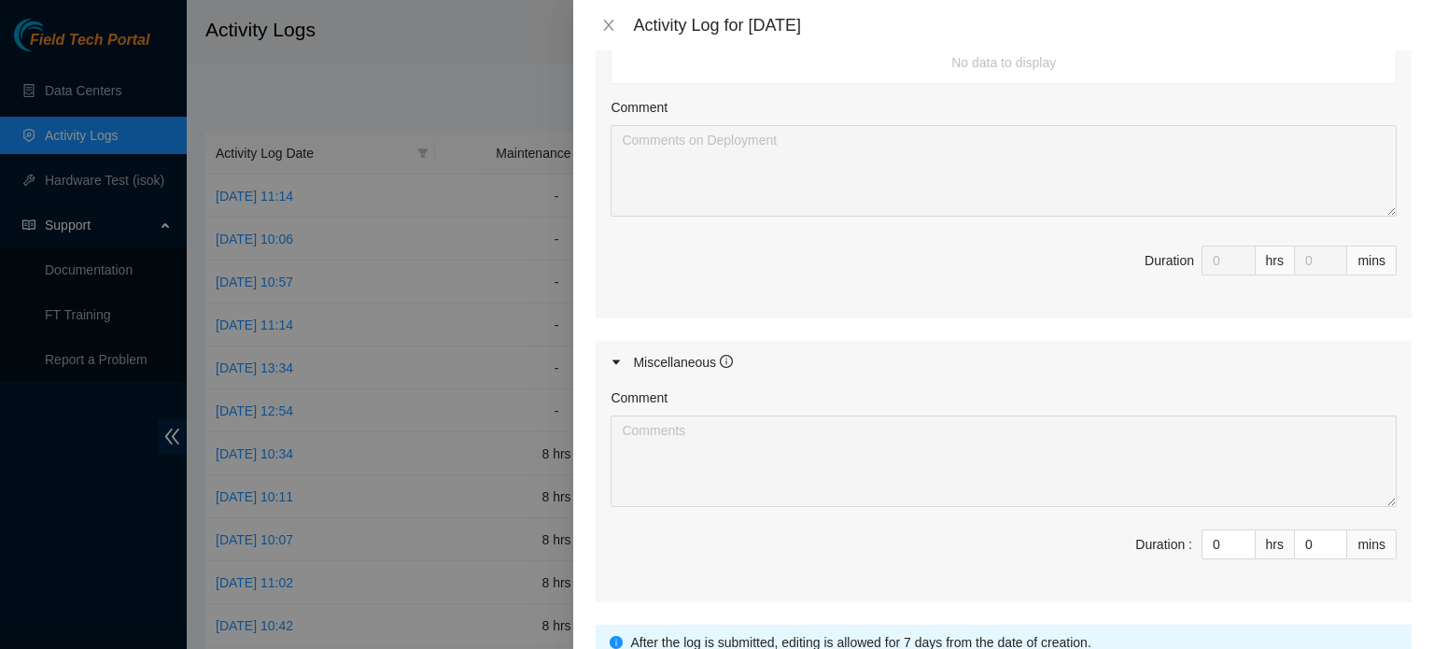
scroll to position [1318, 0]
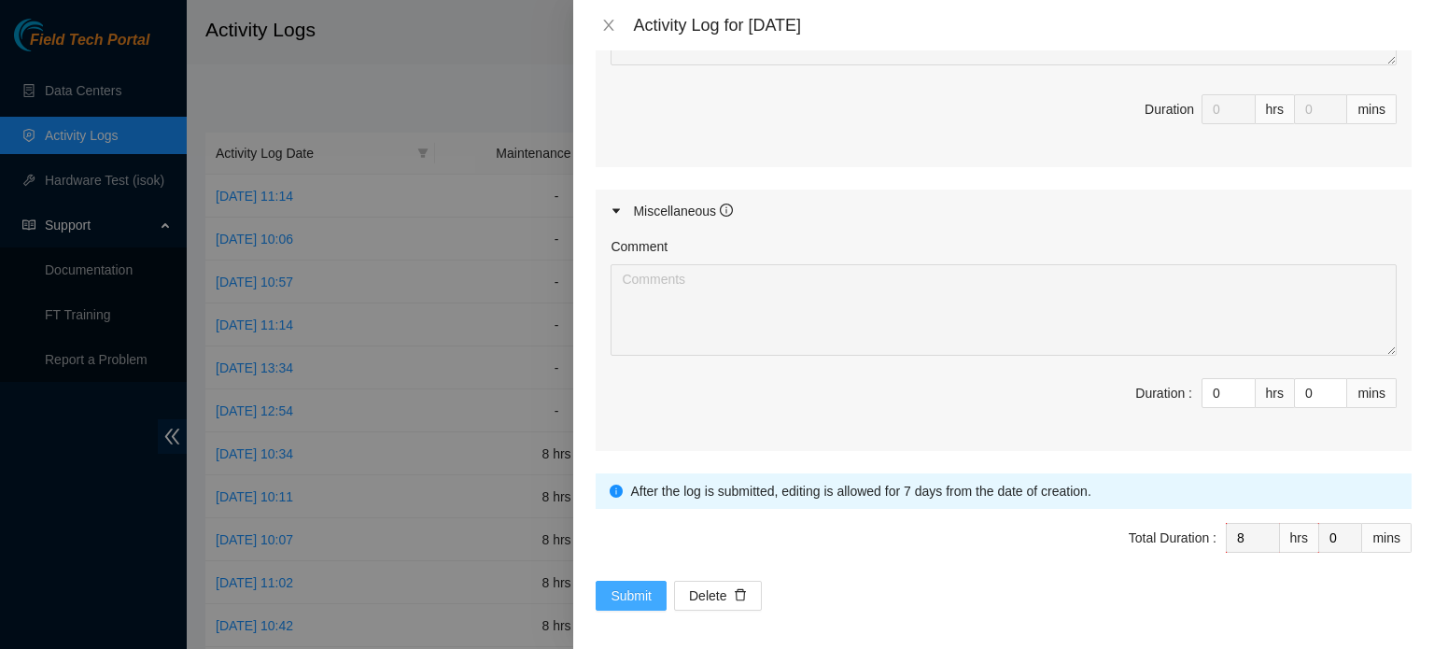
type textarea "B-W-15RWI2P Resolution: Rebooted, Rescued, Comment: -Got access approval from N…"
click at [618, 589] on span "Submit" at bounding box center [631, 595] width 41 height 21
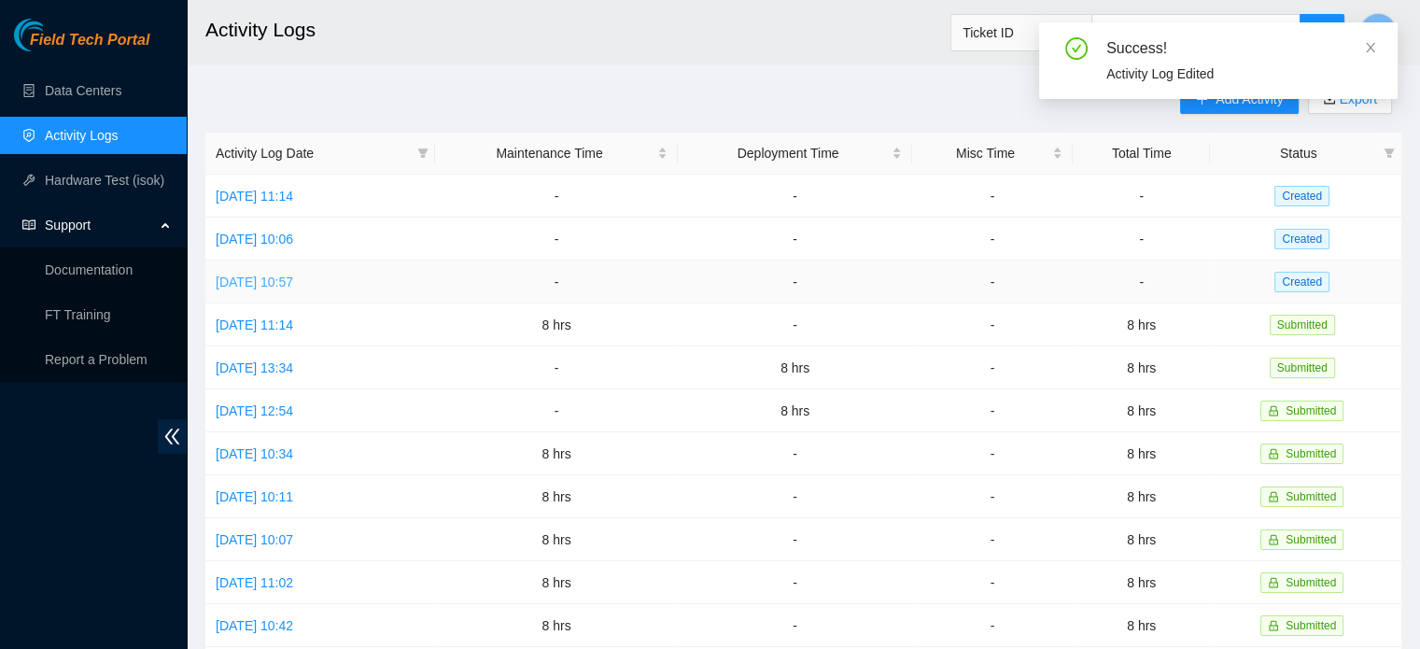
click at [293, 278] on link "[DATE] 10:57" at bounding box center [254, 281] width 77 height 15
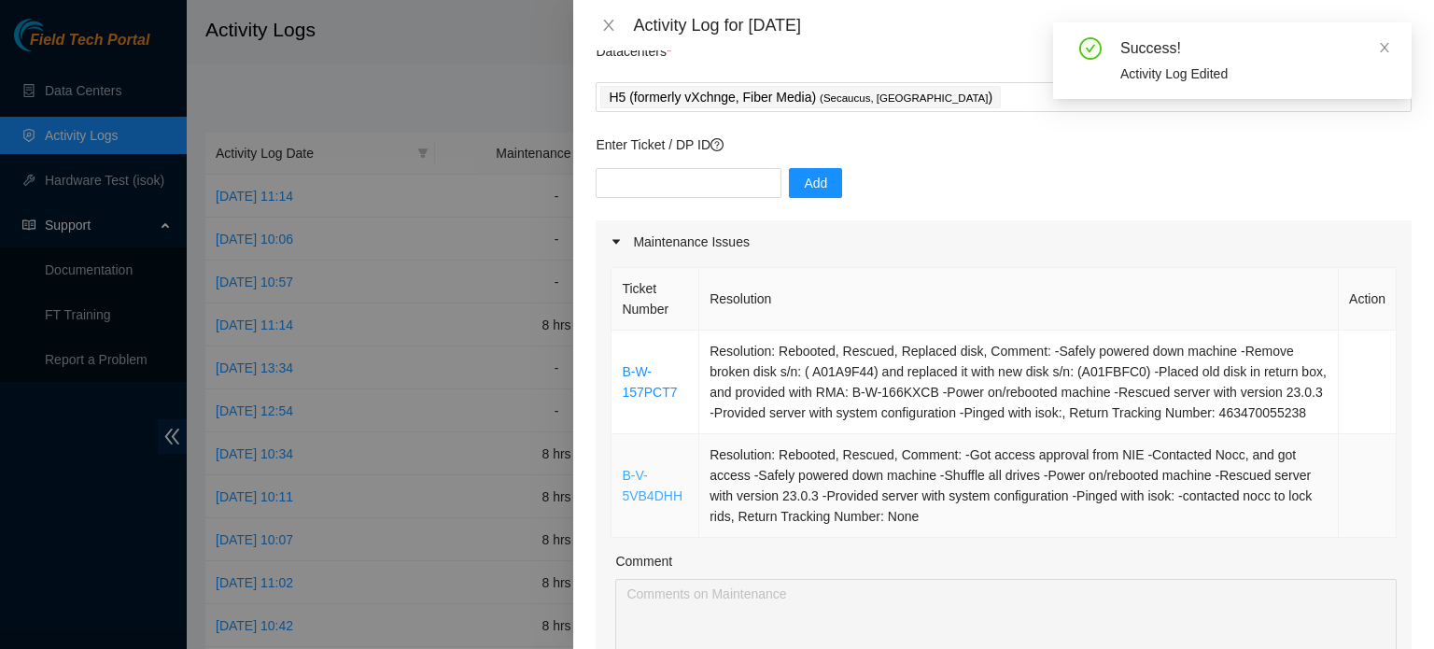
scroll to position [187, 0]
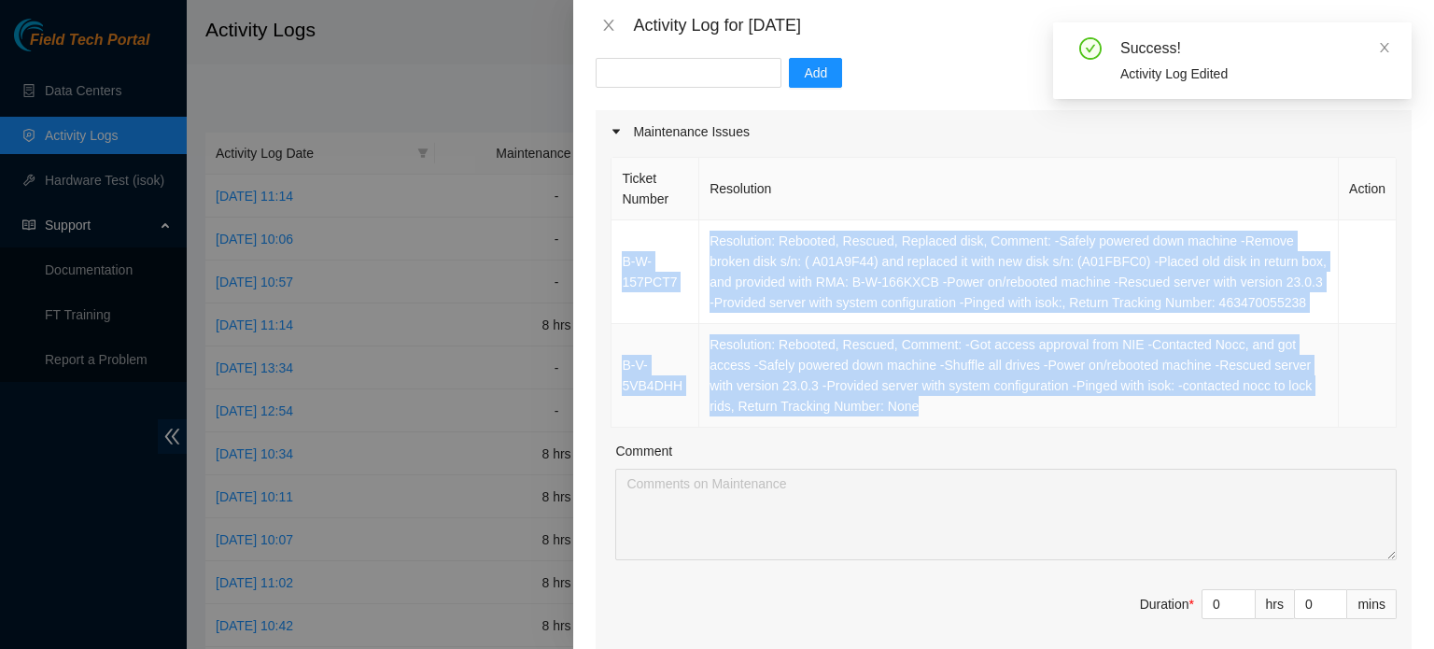
drag, startPoint x: 634, startPoint y: 234, endPoint x: 1206, endPoint y: 414, distance: 599.7
click at [1207, 420] on tbody "B-W-157PCT7 Resolution: Rebooted, Rescued, Replaced disk, Comment: -Safely powe…" at bounding box center [1004, 323] width 785 height 207
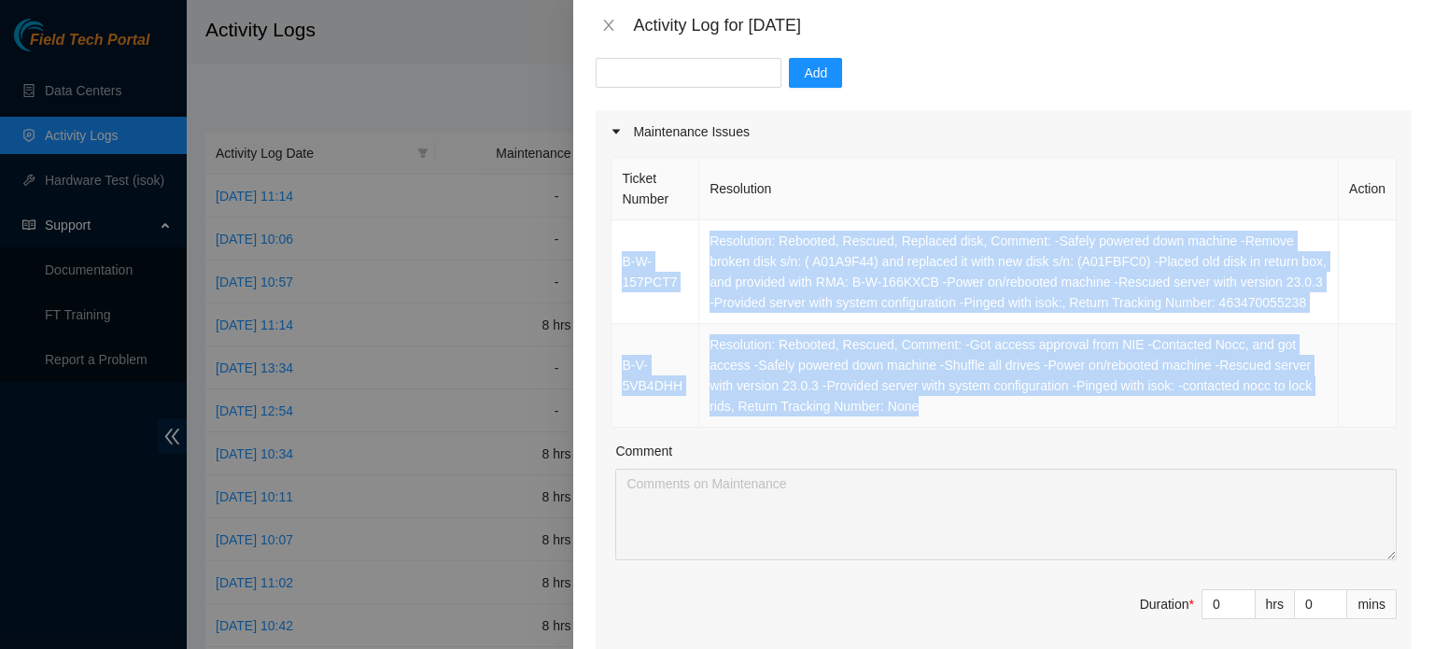
copy tbody "B-W-157PCT7 Resolution: Rebooted, Rescued, Replaced disk, Comment: -Safely powe…"
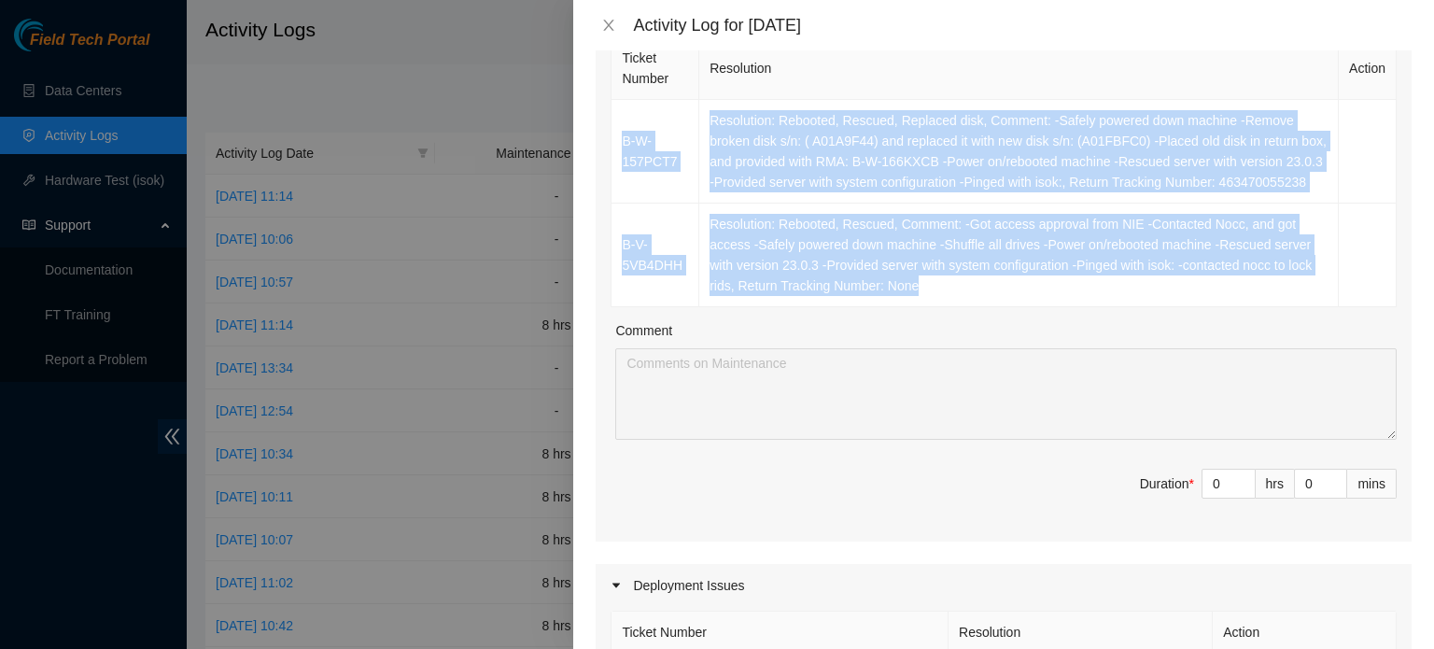
scroll to position [373, 0]
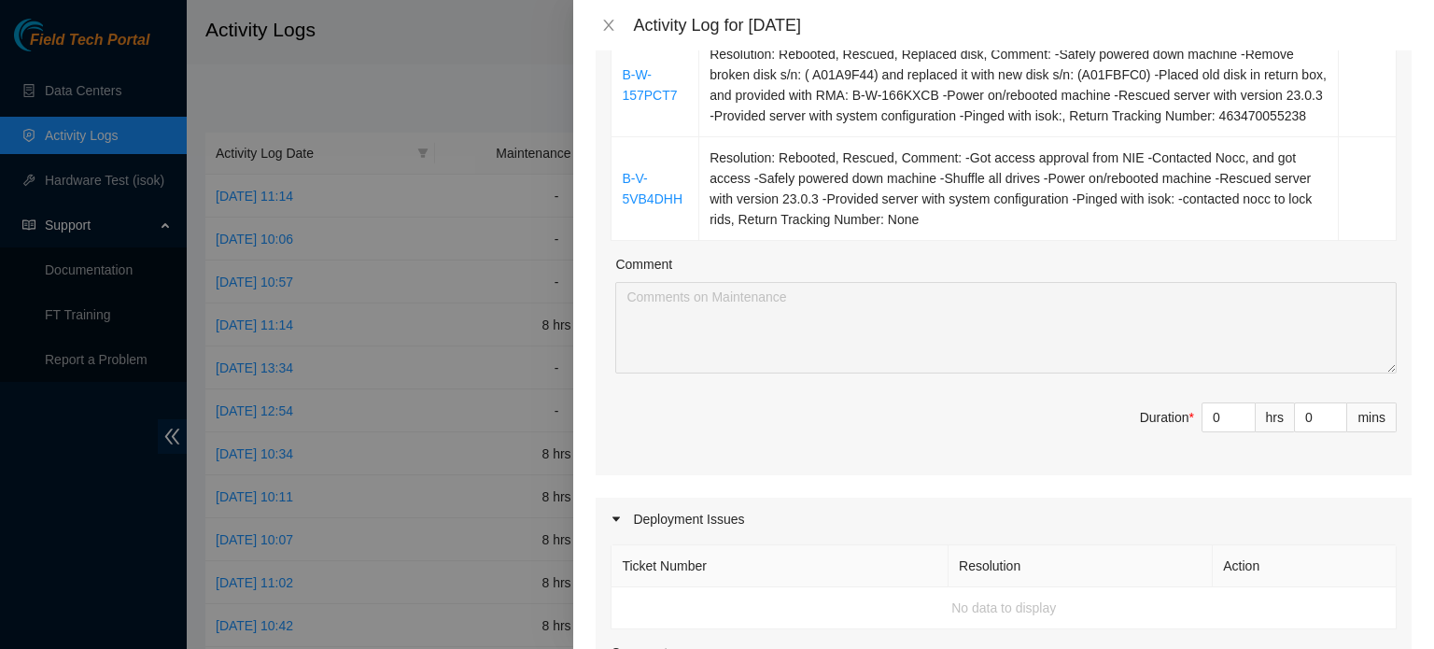
drag, startPoint x: 1210, startPoint y: 440, endPoint x: 1136, endPoint y: 440, distance: 73.8
click at [1147, 440] on span "Duration * 0 hrs 0 mins" at bounding box center [1004, 428] width 786 height 52
type input "8"
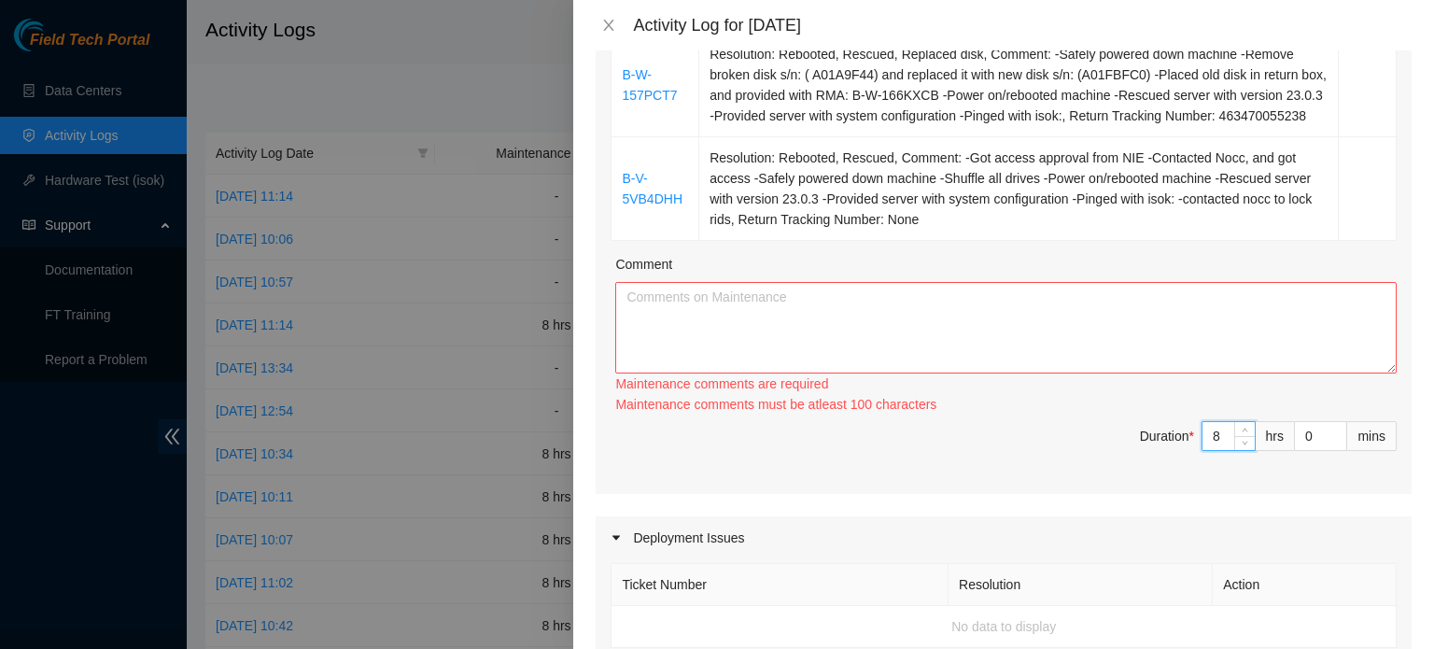
type input "8"
click at [857, 337] on textarea "Comment" at bounding box center [1005, 327] width 781 height 91
paste textarea "B-W-157PCT7 Resolution: Rebooted, Rescued, Replaced disk, Comment: -Safely powe…"
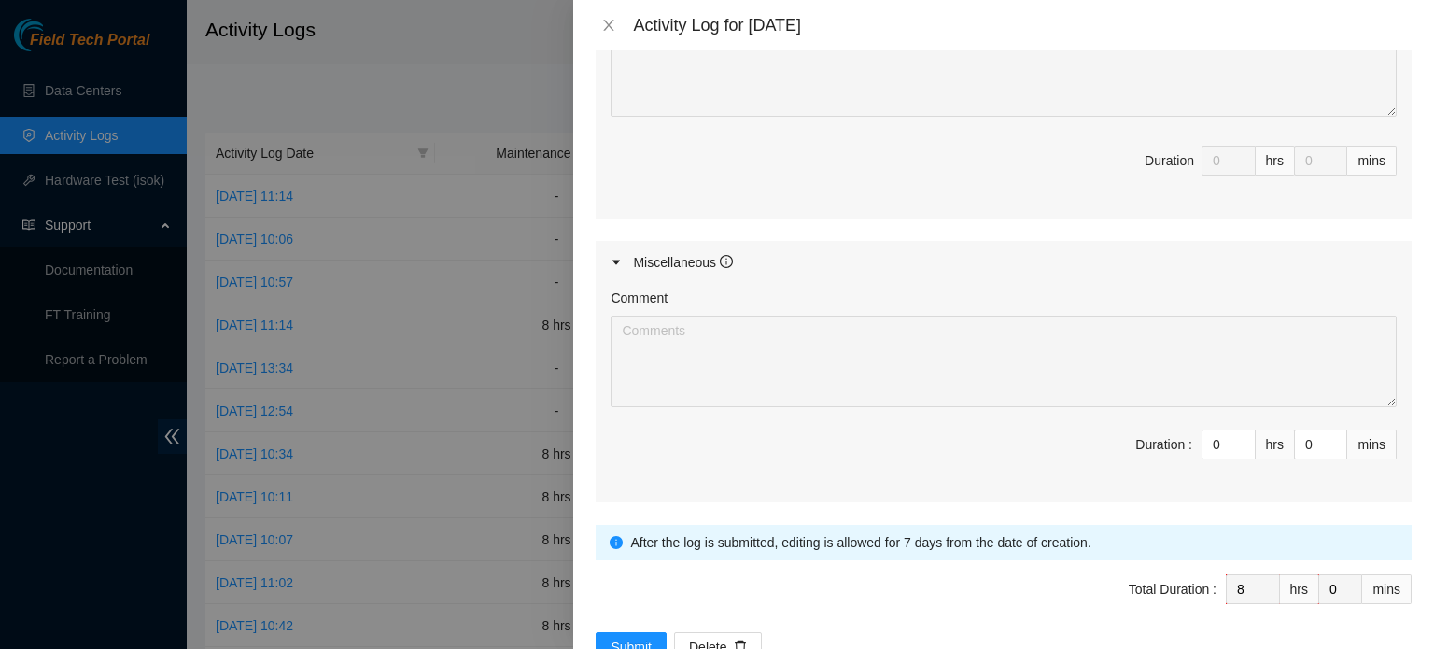
scroll to position [1090, 0]
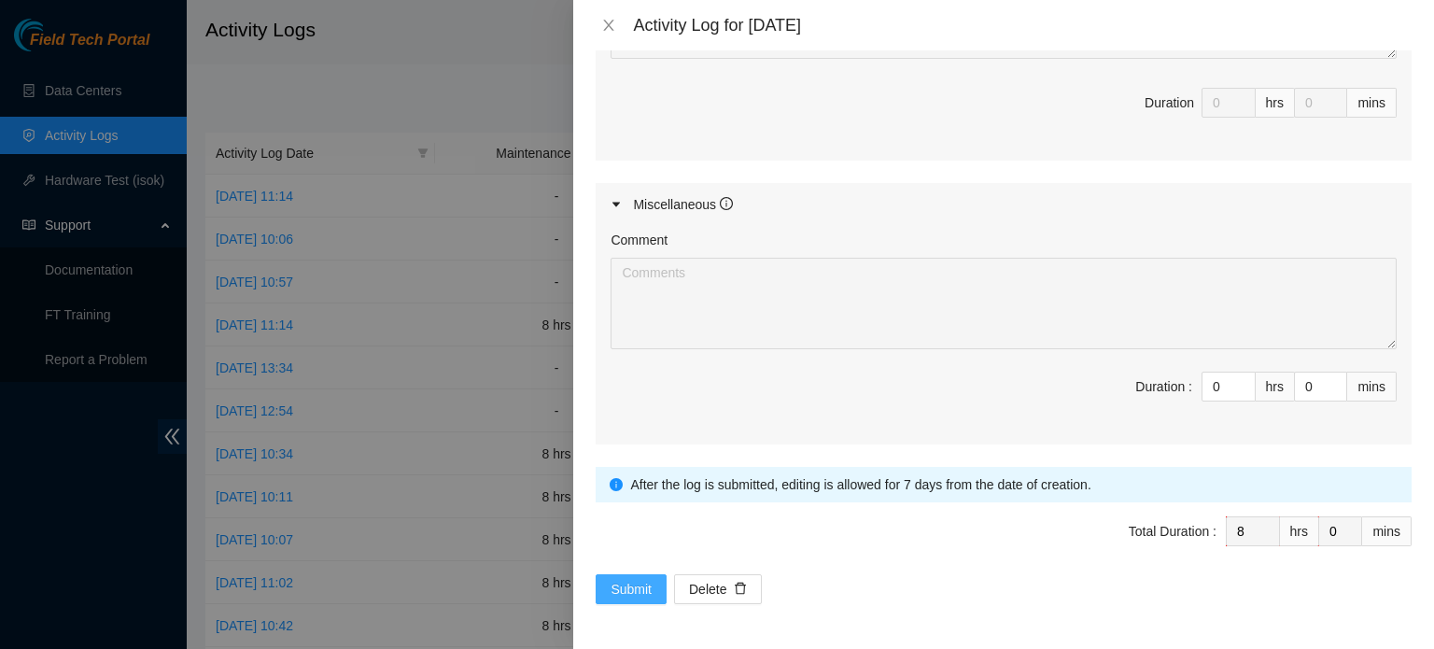
type textarea "B-W-157PCT7 Resolution: Rebooted, Rescued, Replaced disk, Comment: -Safely powe…"
click at [614, 581] on span "Submit" at bounding box center [631, 589] width 41 height 21
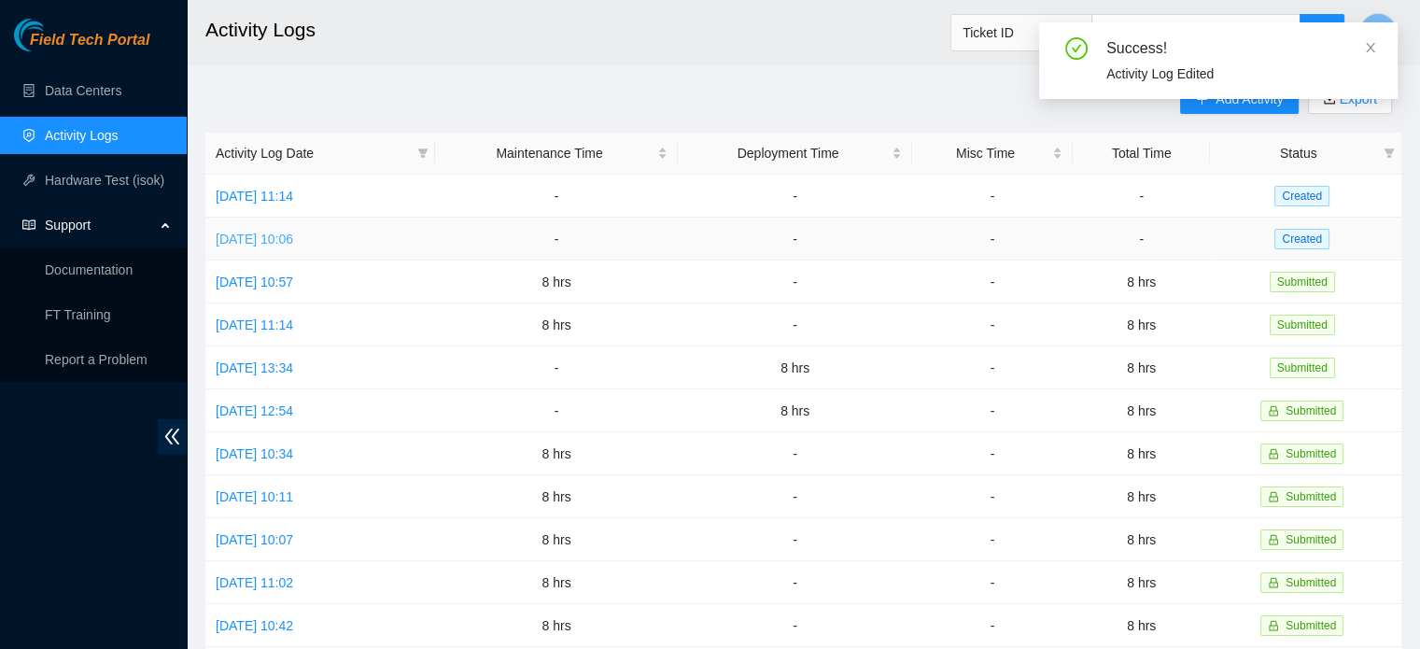
click at [263, 232] on link "[DATE] 10:06" at bounding box center [254, 239] width 77 height 15
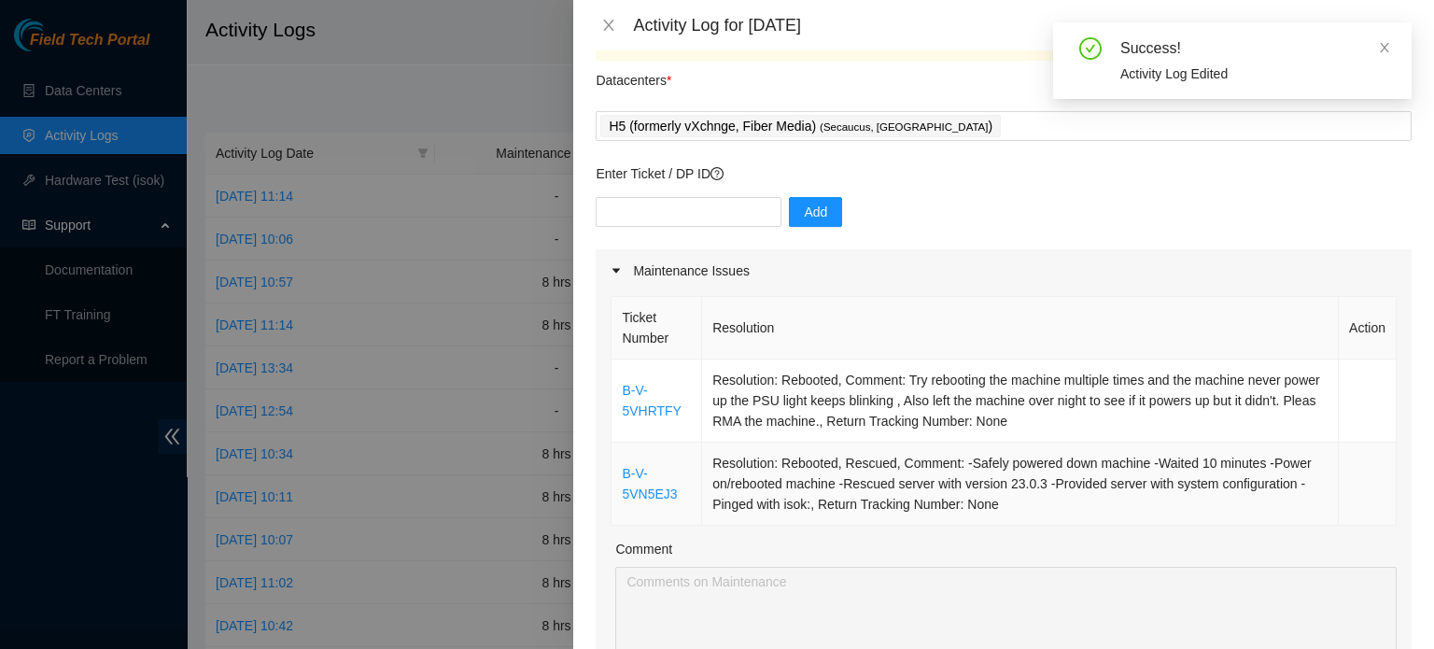
scroll to position [93, 0]
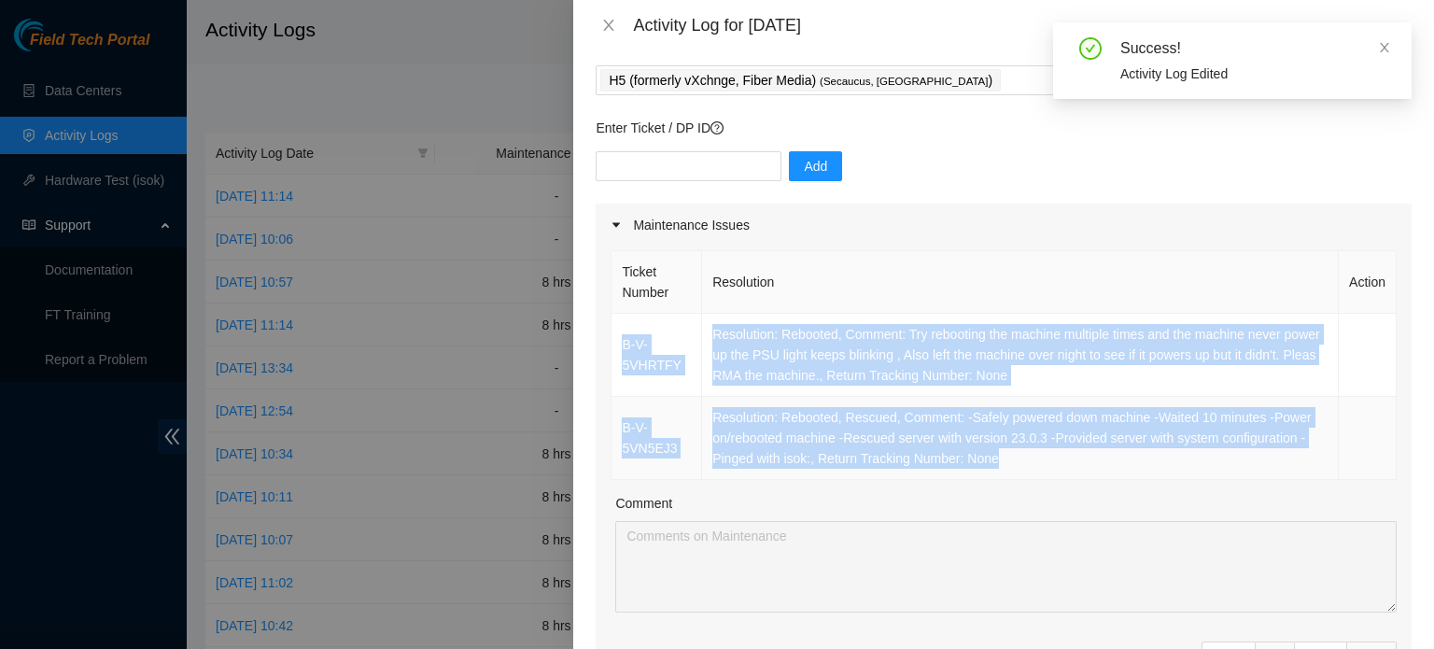
drag, startPoint x: 620, startPoint y: 337, endPoint x: 1084, endPoint y: 460, distance: 480.1
click at [1084, 462] on tbody "B-V-5VHRTFY Resolution: Rebooted, Comment: Try rebooting the machine multiple t…" at bounding box center [1004, 397] width 785 height 166
copy tbody "B-V-5VHRTFY Resolution: Rebooted, Comment: Try rebooting the machine multiple t…"
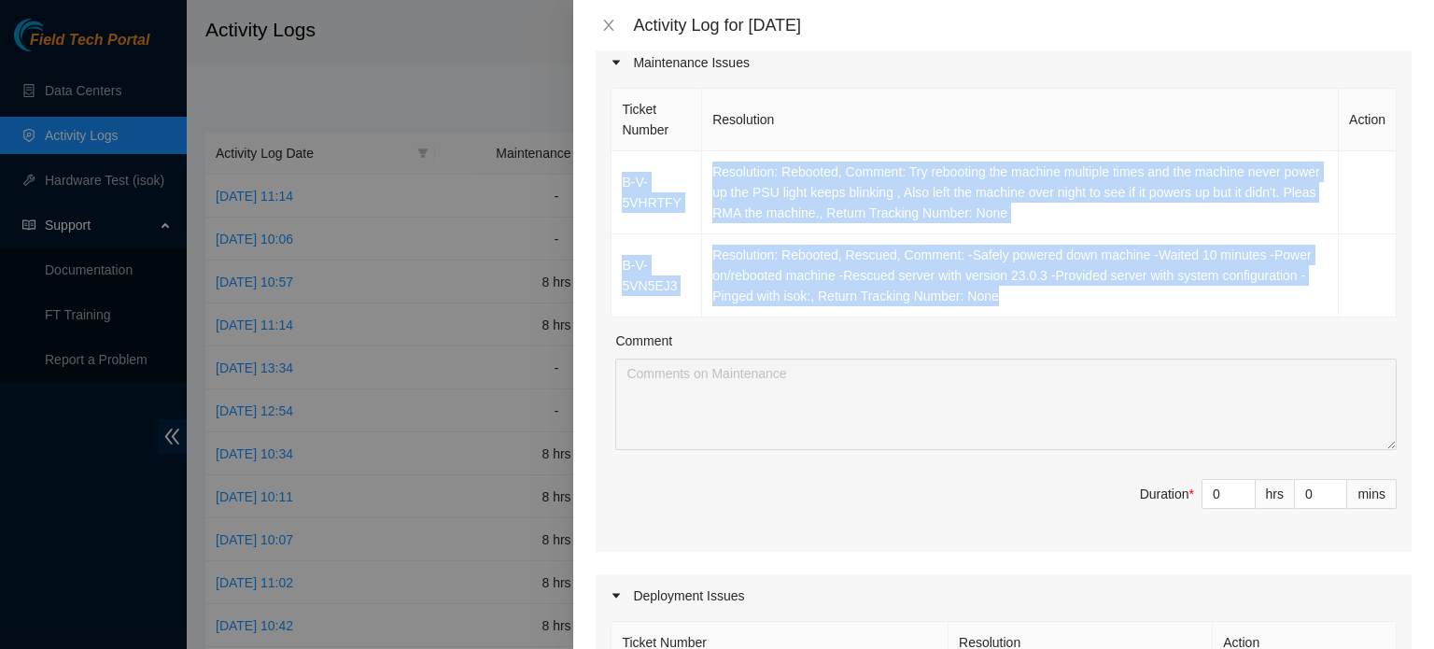
scroll to position [373, 0]
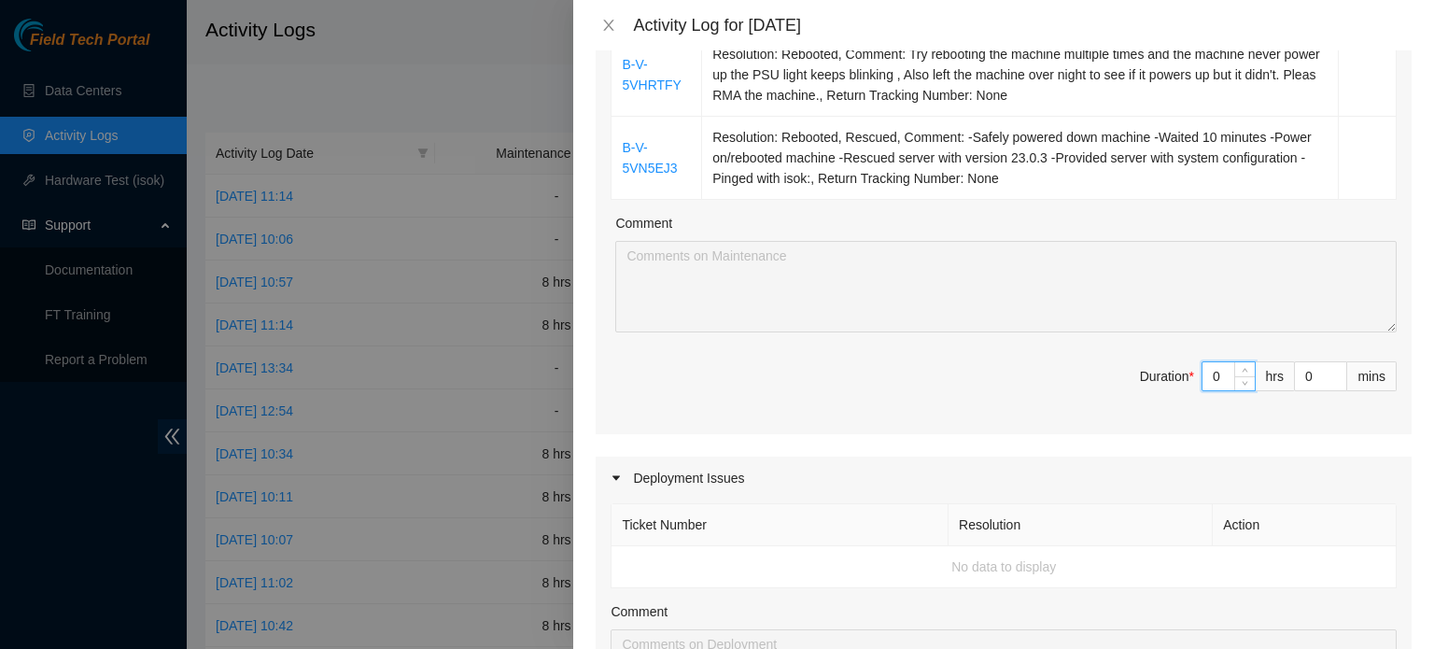
drag, startPoint x: 1203, startPoint y: 376, endPoint x: 1055, endPoint y: 383, distance: 148.6
click at [1068, 383] on span "Duration * 0 hrs 0 mins" at bounding box center [1004, 387] width 786 height 52
type input "8"
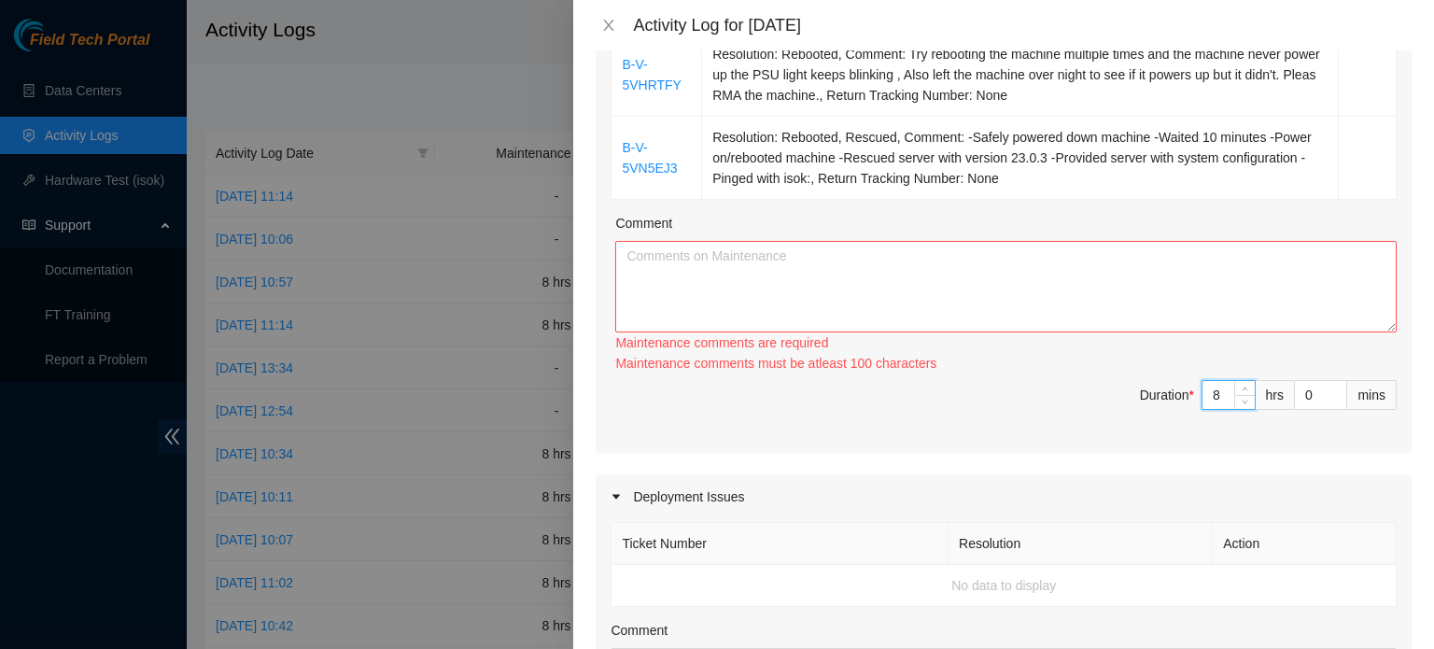
type input "8"
click at [924, 256] on textarea "Comment" at bounding box center [1005, 286] width 781 height 91
paste textarea "B-V-5VHRTFY Resolution: Rebooted, Comment: Try rebooting the machine multiple t…"
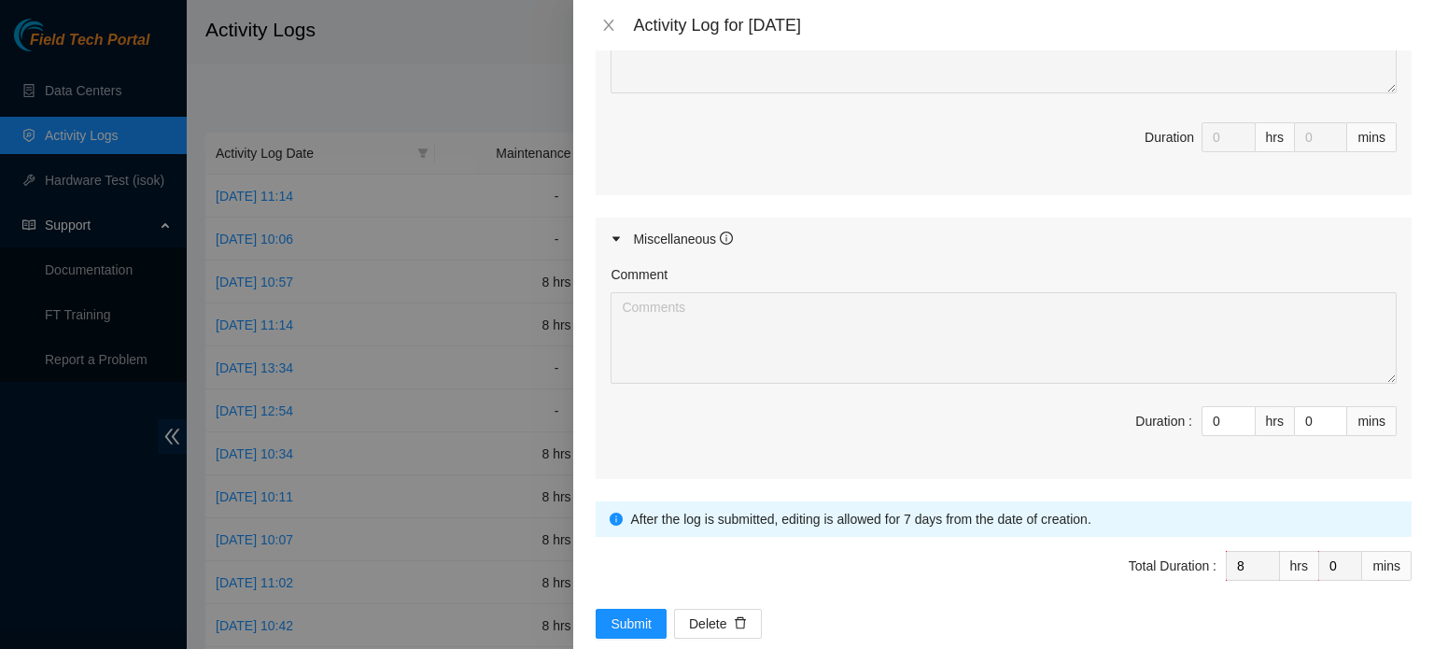
scroll to position [1029, 0]
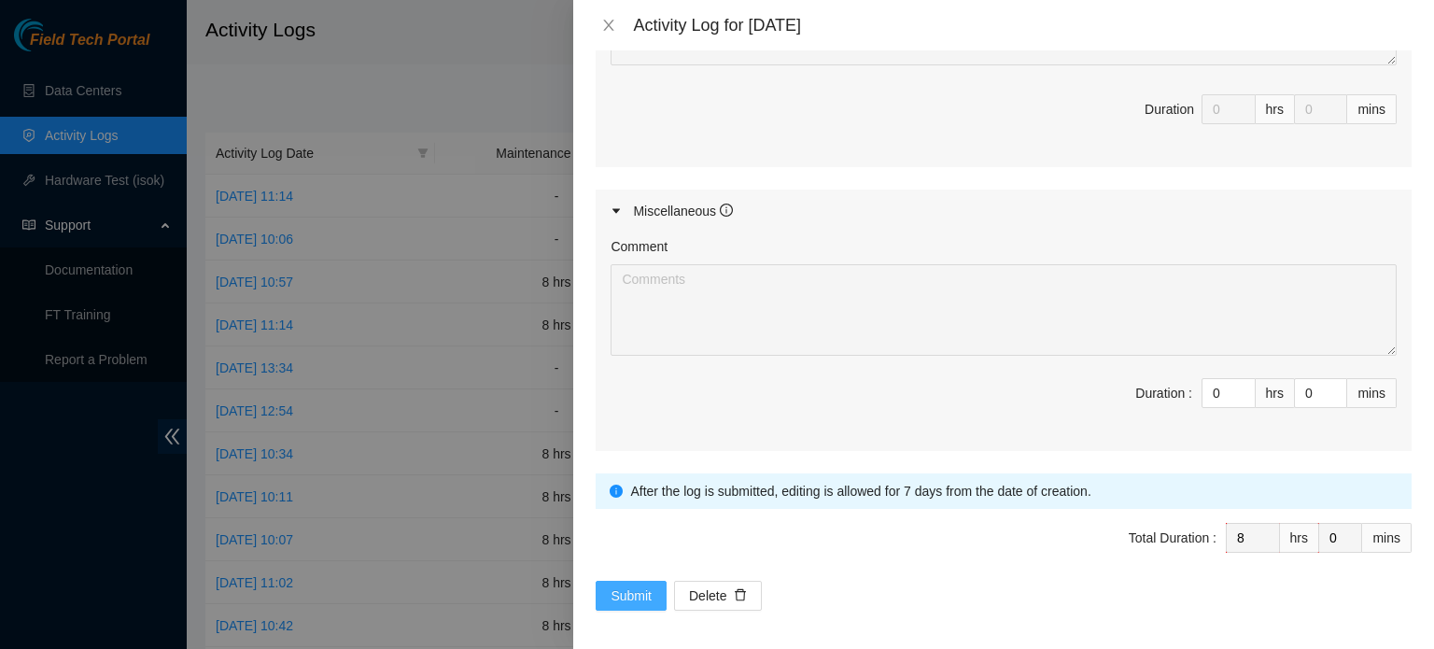
type textarea "B-V-5VHRTFY Resolution: Rebooted, Comment: Try rebooting the machine multiple t…"
click at [627, 585] on span "Submit" at bounding box center [631, 595] width 41 height 21
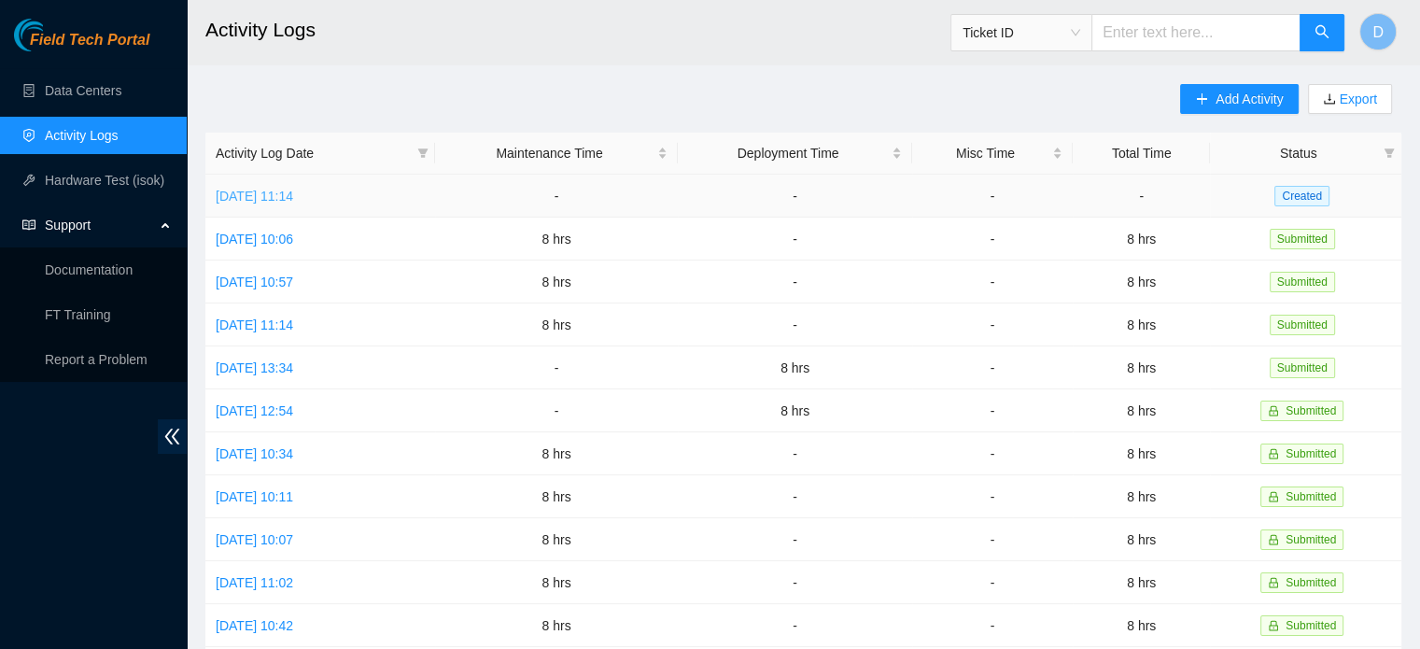
click at [264, 190] on link "[DATE] 11:14" at bounding box center [254, 196] width 77 height 15
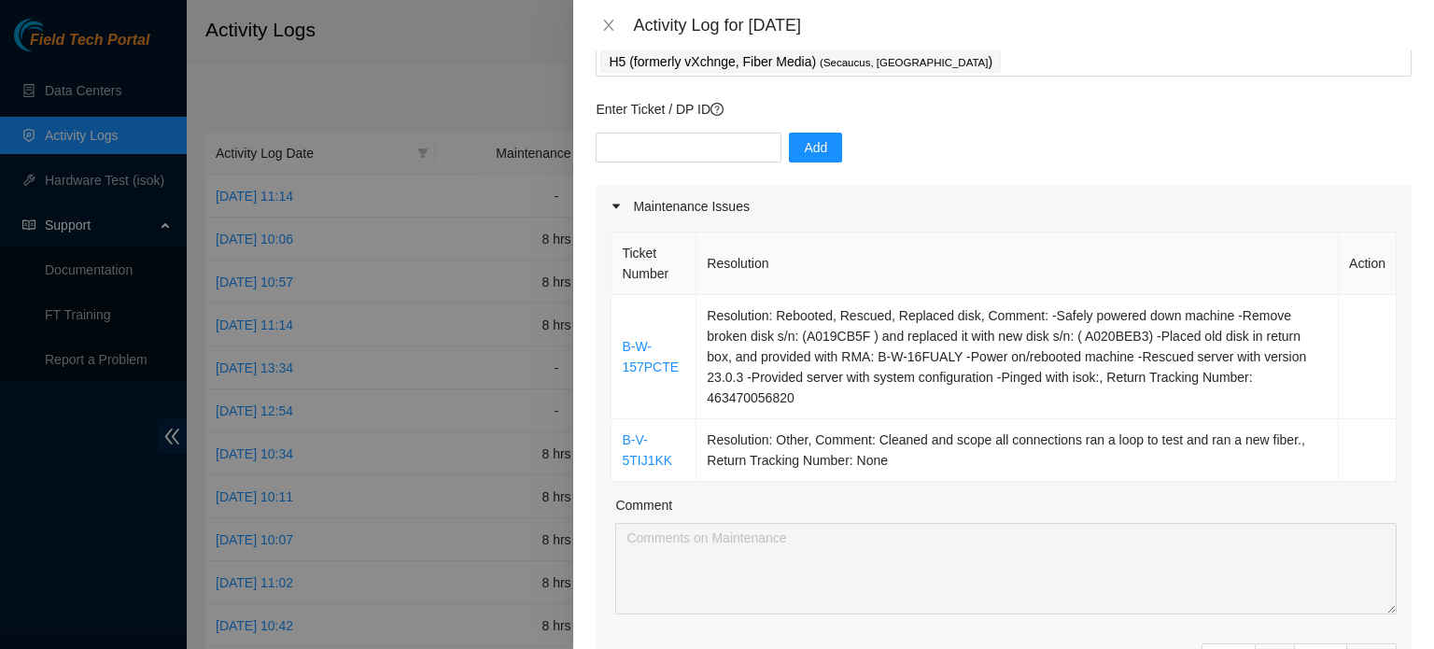
scroll to position [280, 0]
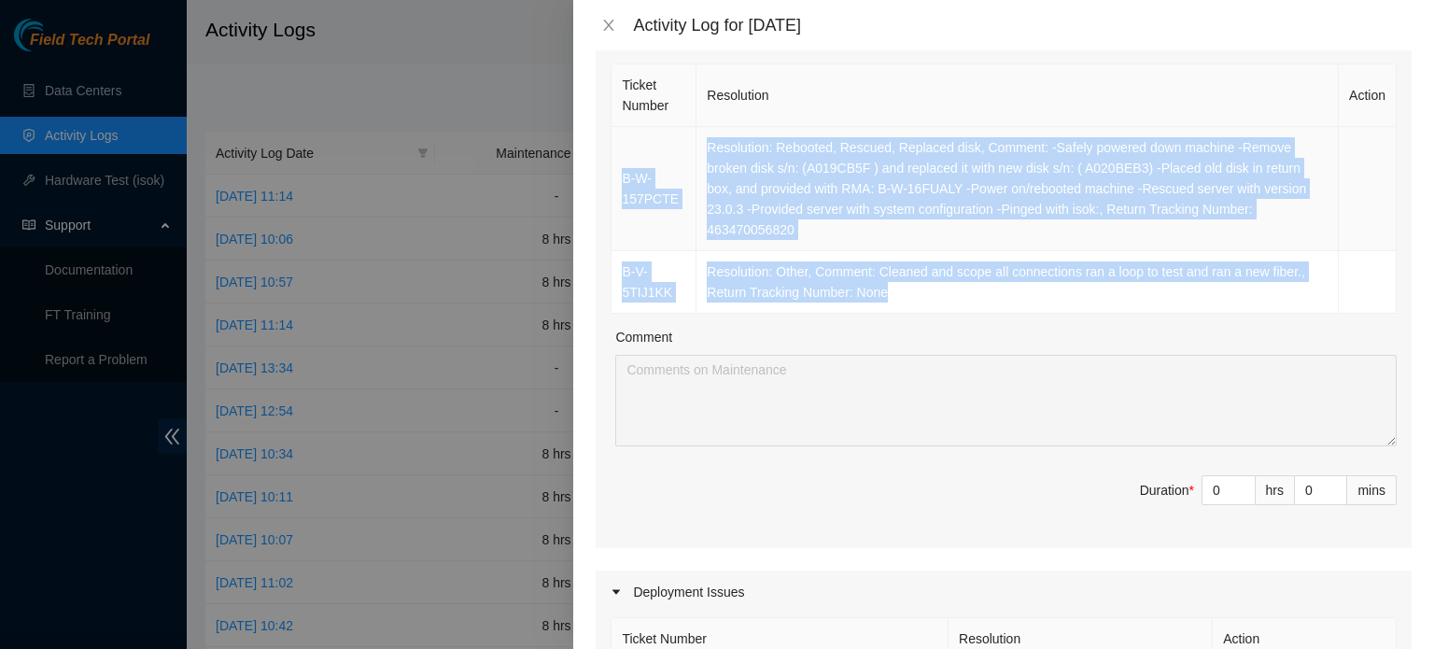
drag, startPoint x: 867, startPoint y: 290, endPoint x: 623, endPoint y: 171, distance: 272.2
click at [623, 171] on tbody "B-W-157PCTE Resolution: Rebooted, Rescued, Replaced disk, Comment: -Safely powe…" at bounding box center [1004, 220] width 785 height 187
copy tbody "B-W-157PCTE Resolution: Rebooted, Rescued, Replaced disk, Comment: -Safely powe…"
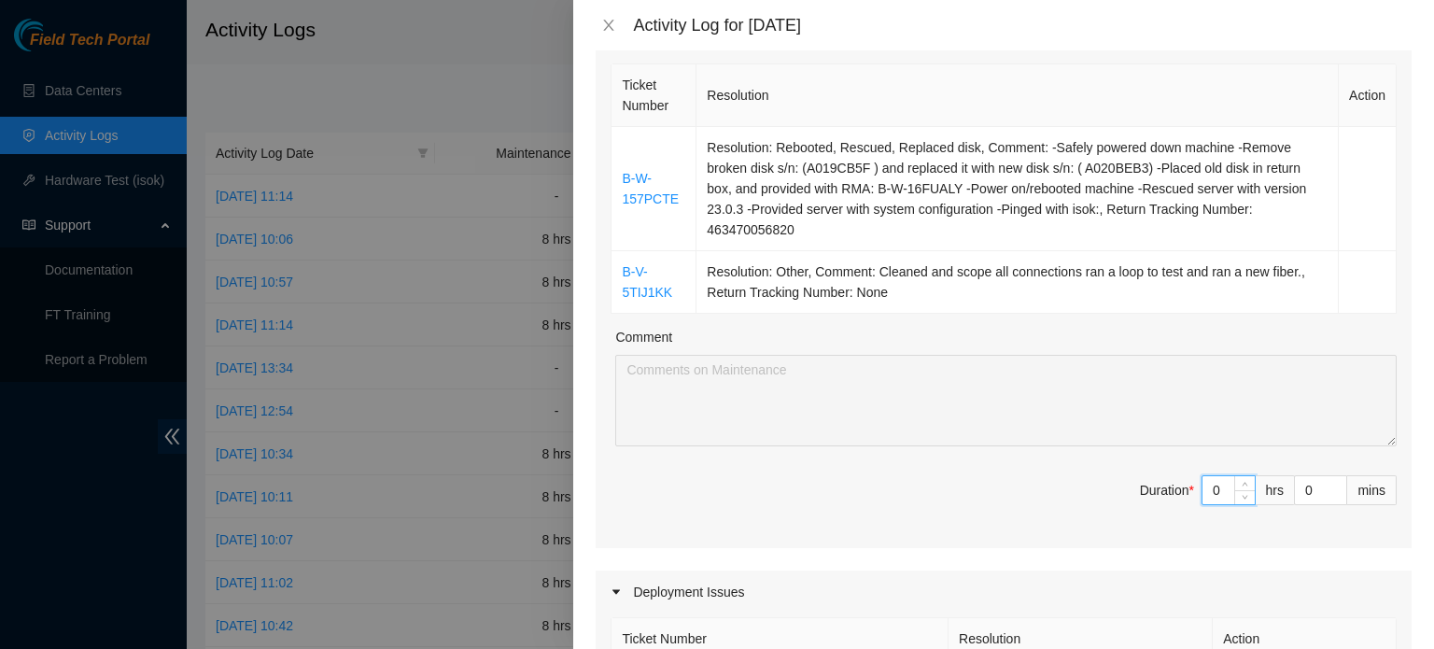
drag, startPoint x: 1217, startPoint y: 486, endPoint x: 1146, endPoint y: 492, distance: 72.1
click at [1151, 492] on span "Duration * 0 hrs 0 mins" at bounding box center [1004, 501] width 786 height 52
type input "8"
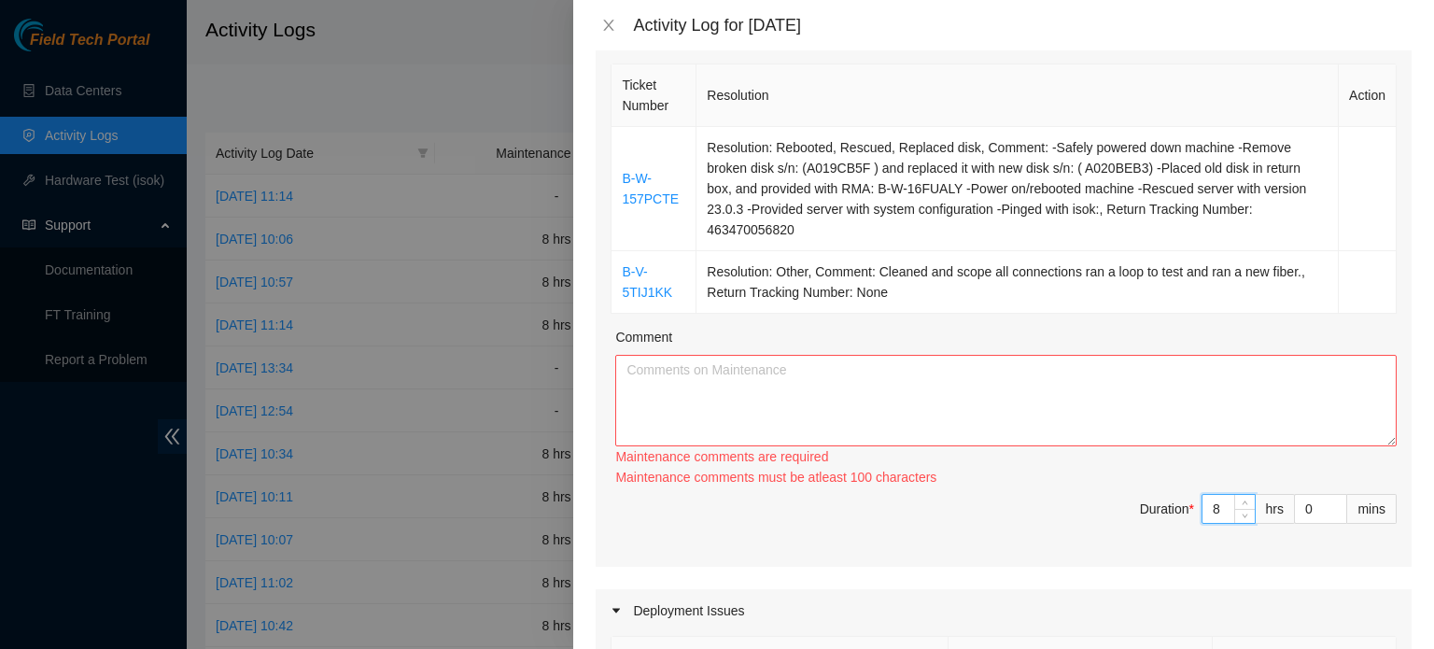
type input "8"
click at [1050, 400] on textarea "Comment" at bounding box center [1005, 400] width 781 height 91
paste textarea "B-W-157PCTE Resolution: Rebooted, Rescued, Replaced disk, Comment: -Safely powe…"
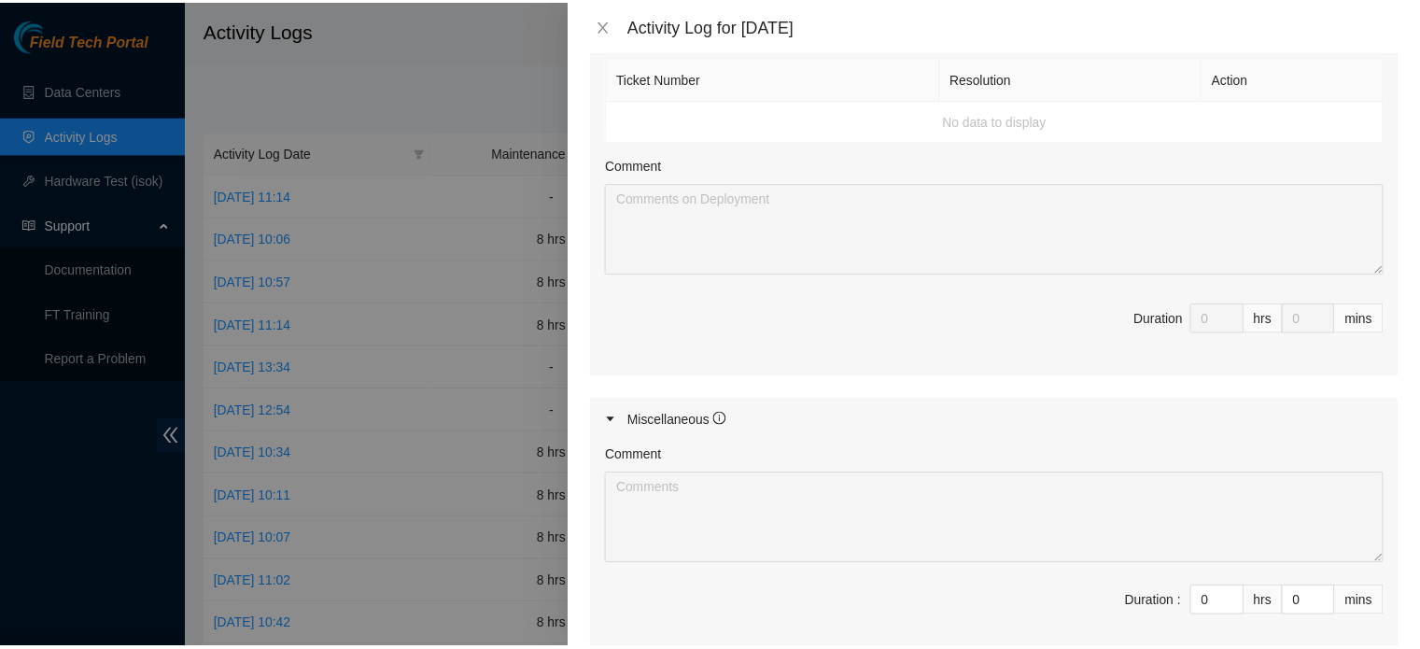
scroll to position [1049, 0]
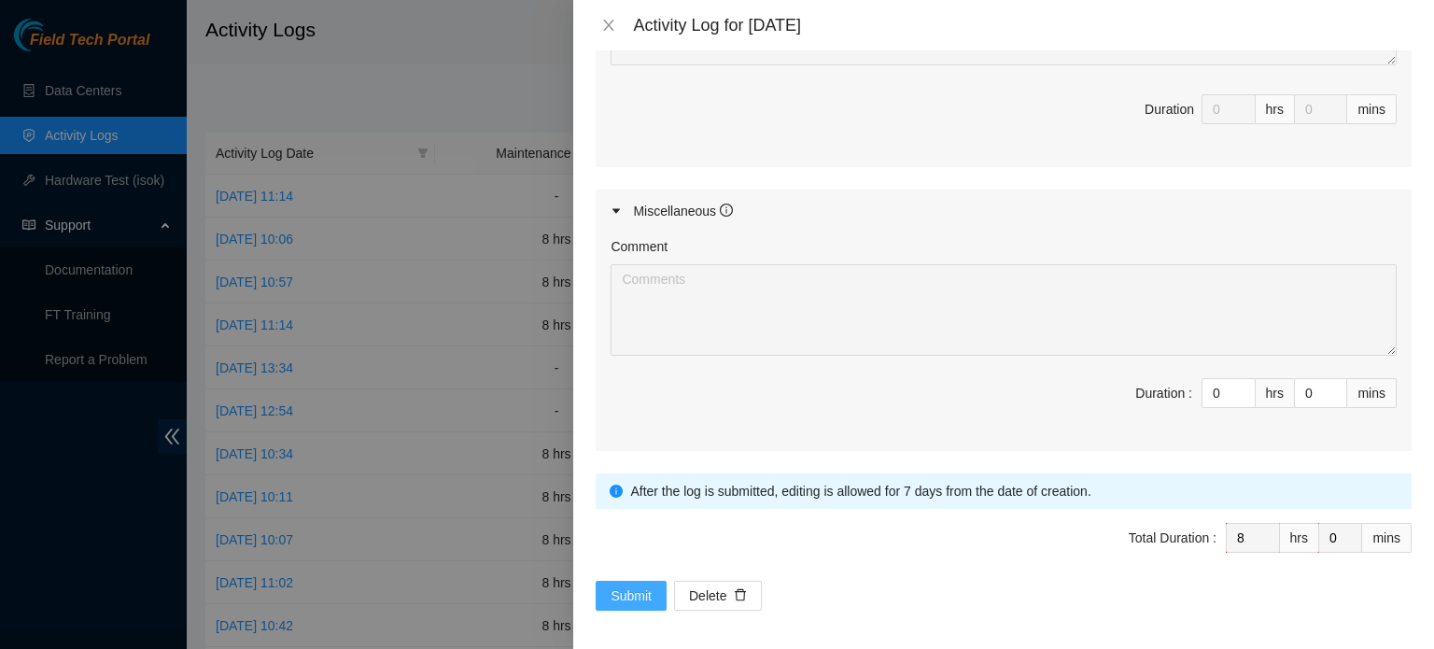
type textarea "B-W-157PCTE Resolution: Rebooted, Rescued, Replaced disk, Comment: -Safely powe…"
click at [609, 584] on button "Submit" at bounding box center [631, 596] width 71 height 30
